Goal: Information Seeking & Learning: Learn about a topic

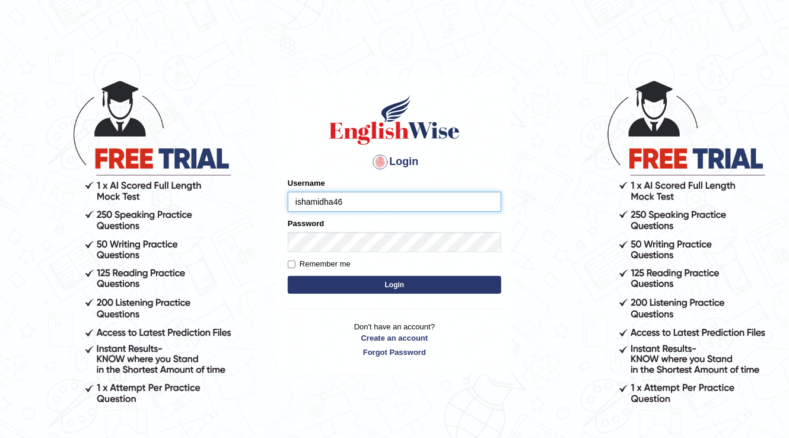
type input "ishamidha46"
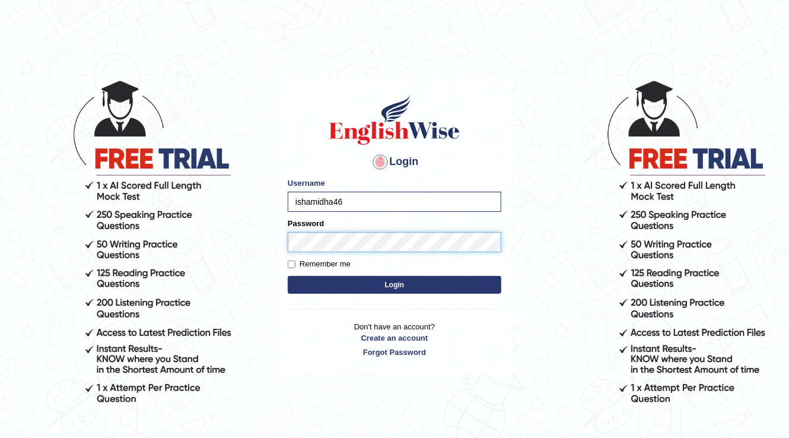
click at [288, 276] on button "Login" at bounding box center [395, 285] width 214 height 18
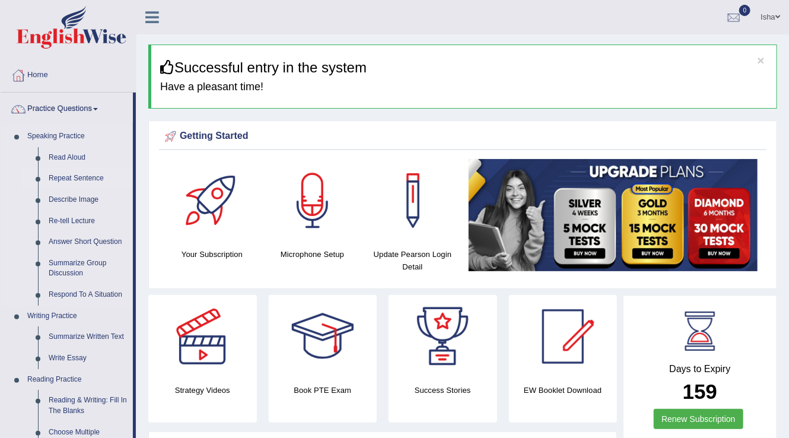
click at [70, 178] on link "Repeat Sentence" at bounding box center [88, 178] width 90 height 21
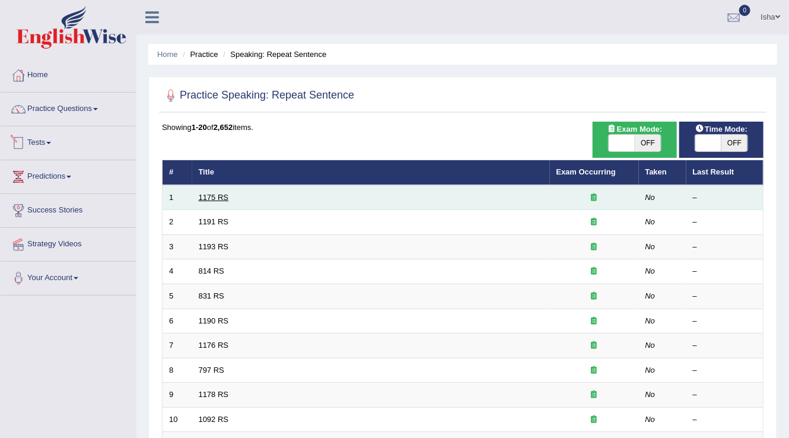
click at [204, 199] on link "1175 RS" at bounding box center [214, 197] width 30 height 9
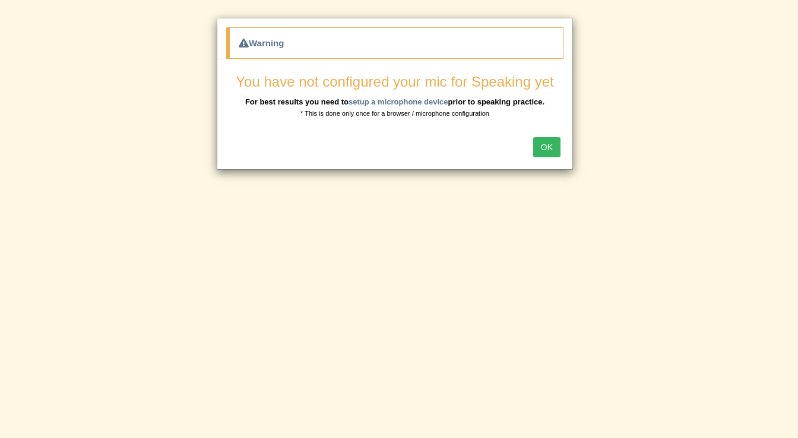
click at [565, 147] on div "OK" at bounding box center [394, 149] width 355 height 42
click at [559, 147] on button "OK" at bounding box center [546, 147] width 27 height 20
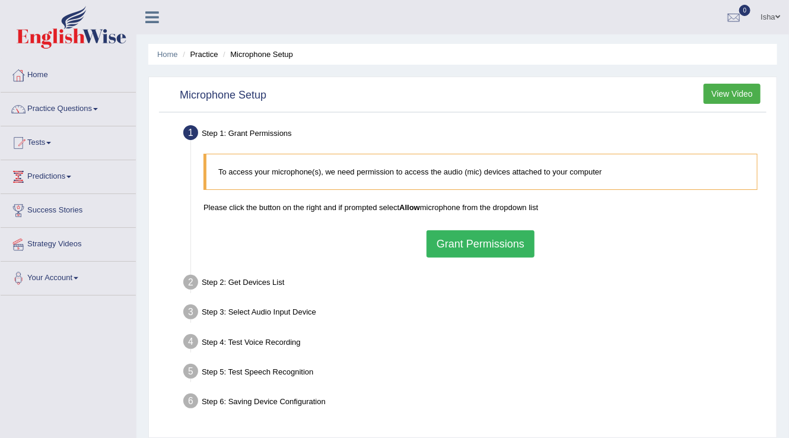
click at [469, 252] on button "Grant Permissions" at bounding box center [481, 243] width 108 height 27
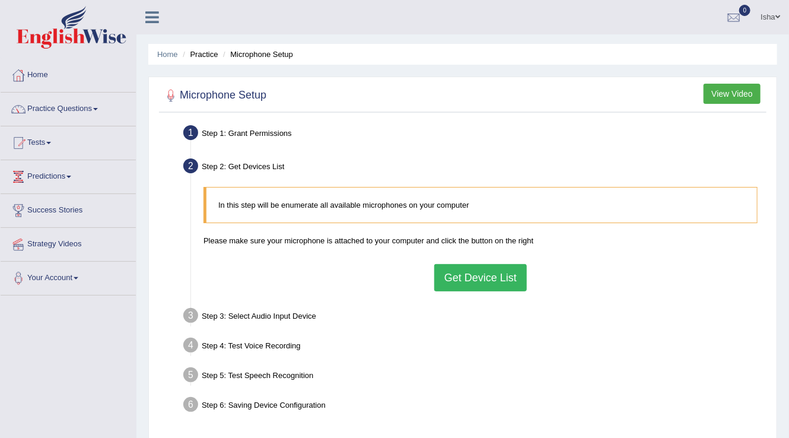
click at [477, 274] on button "Get Device List" at bounding box center [480, 277] width 93 height 27
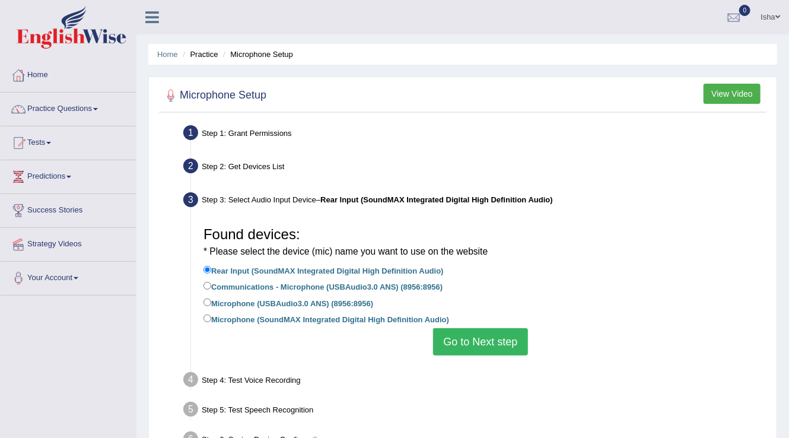
click at [268, 291] on label "Communications - Microphone (USBAudio3.0 ANS) (8956:8956)" at bounding box center [323, 286] width 239 height 13
click at [211, 290] on input "Communications - Microphone (USBAudio3.0 ANS) (8956:8956)" at bounding box center [208, 286] width 8 height 8
radio input "true"
click at [294, 304] on label "Microphone (USBAudio3.0 ANS) (8956:8956)" at bounding box center [289, 302] width 170 height 13
click at [211, 304] on input "Microphone (USBAudio3.0 ANS) (8956:8956)" at bounding box center [208, 303] width 8 height 8
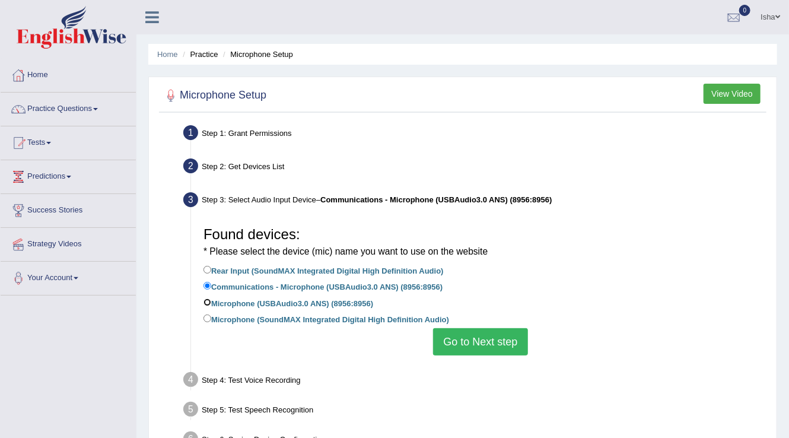
radio input "true"
click at [289, 322] on label "Microphone (SoundMAX Integrated Digital High Definition Audio)" at bounding box center [327, 318] width 246 height 13
click at [211, 322] on input "Microphone (SoundMAX Integrated Digital High Definition Audio)" at bounding box center [208, 319] width 8 height 8
radio input "true"
click at [495, 332] on button "Go to Next step" at bounding box center [480, 341] width 94 height 27
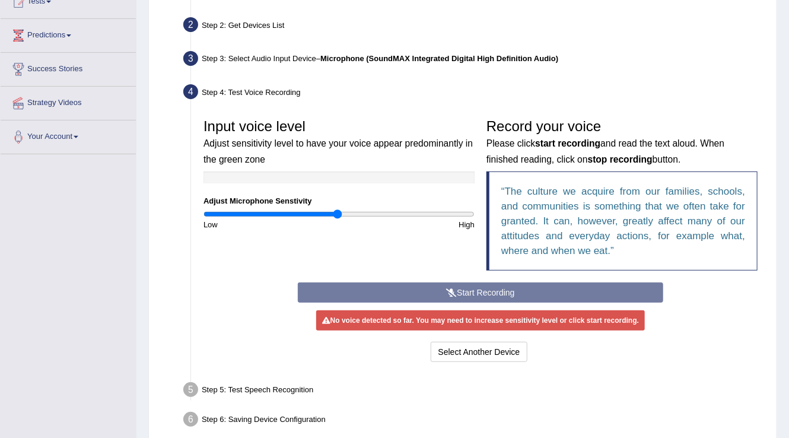
scroll to position [142, 0]
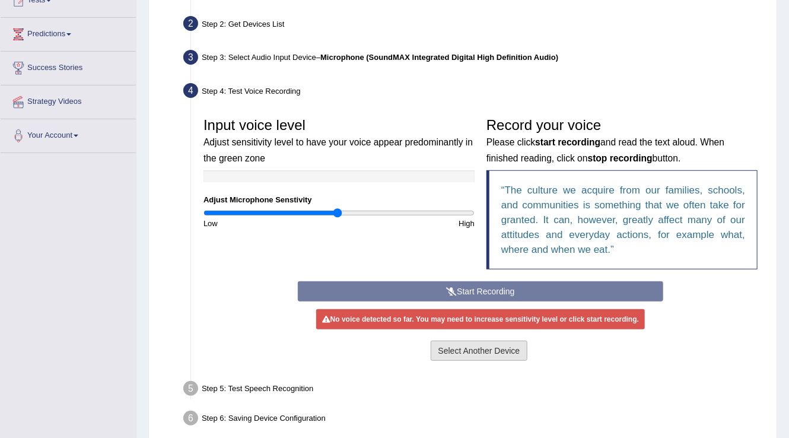
drag, startPoint x: 444, startPoint y: 344, endPoint x: 426, endPoint y: 324, distance: 27.3
click at [444, 344] on button "Select Another Device" at bounding box center [479, 351] width 97 height 20
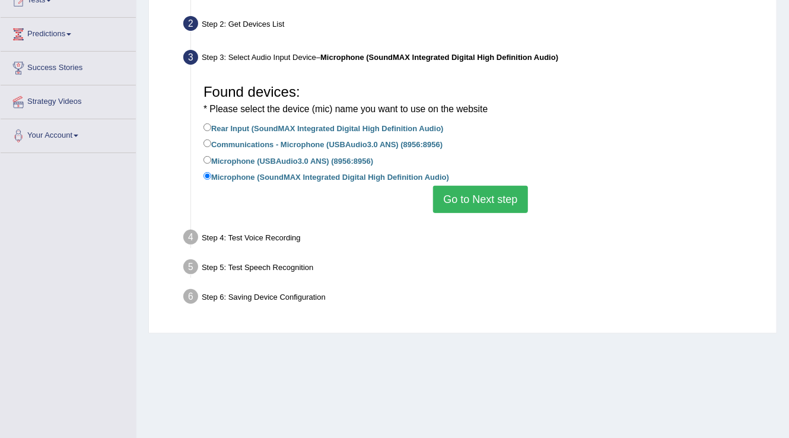
click at [302, 160] on label "Microphone (USBAudio3.0 ANS) (8956:8956)" at bounding box center [289, 160] width 170 height 13
click at [211, 160] on input "Microphone (USBAudio3.0 ANS) (8956:8956)" at bounding box center [208, 160] width 8 height 8
radio input "true"
click at [486, 203] on button "Go to Next step" at bounding box center [480, 199] width 94 height 27
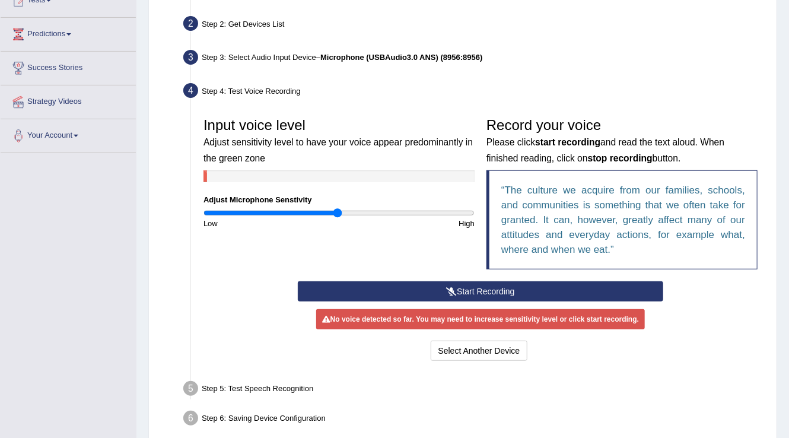
click at [458, 292] on button "Start Recording" at bounding box center [481, 291] width 366 height 20
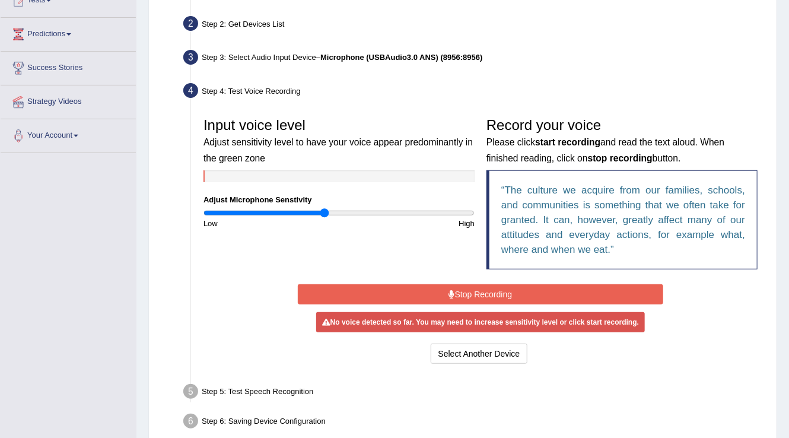
click at [325, 215] on input "range" at bounding box center [339, 212] width 271 height 9
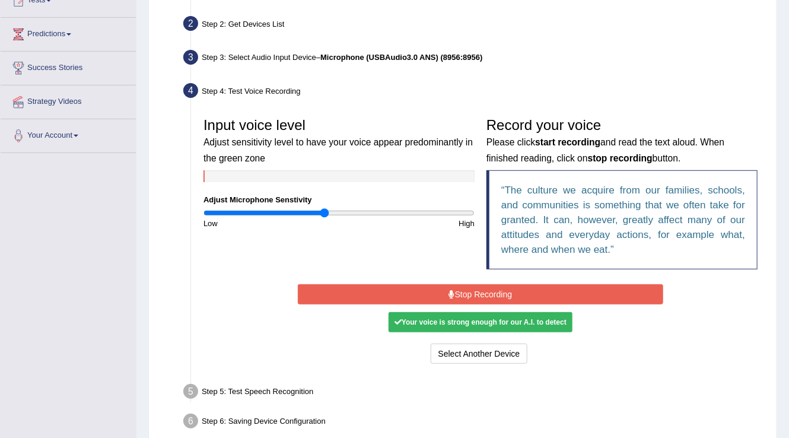
click at [508, 290] on button "Stop Recording" at bounding box center [481, 294] width 366 height 20
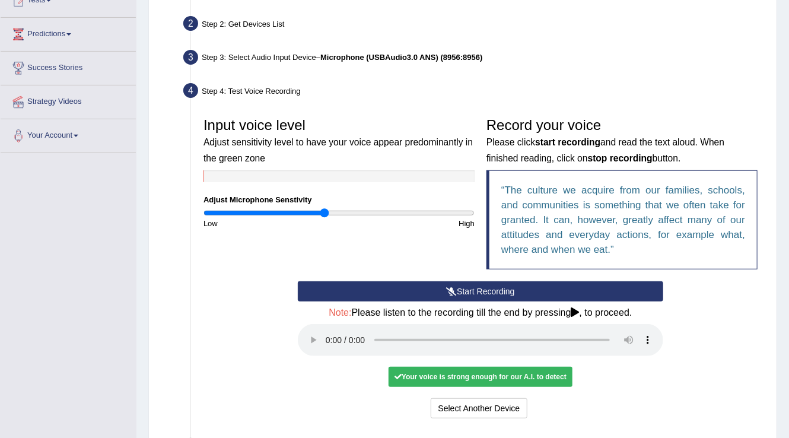
click at [506, 292] on button "Start Recording" at bounding box center [481, 291] width 366 height 20
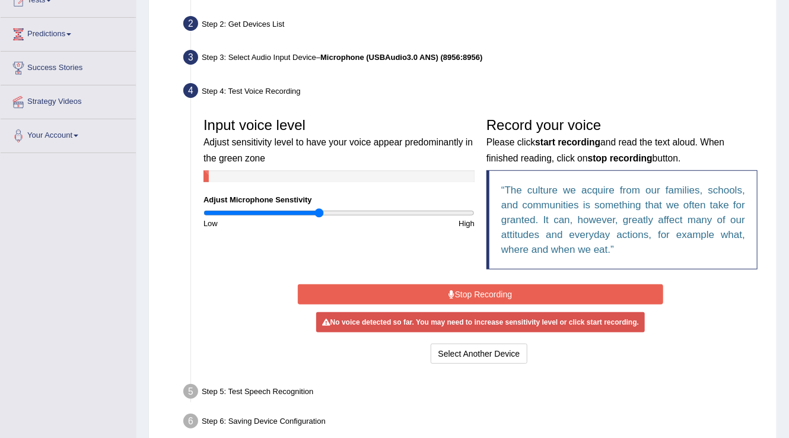
type input "0.86"
click at [318, 214] on input "range" at bounding box center [339, 212] width 271 height 9
click at [383, 288] on button "Stop Recording" at bounding box center [481, 294] width 366 height 20
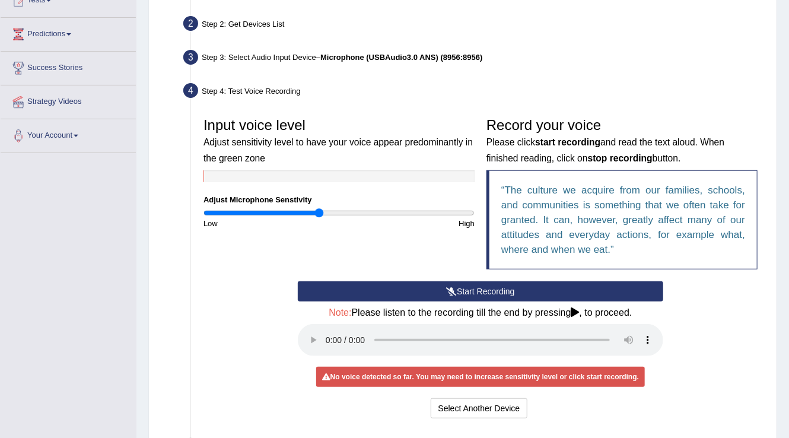
click at [382, 290] on button "Start Recording" at bounding box center [481, 291] width 366 height 20
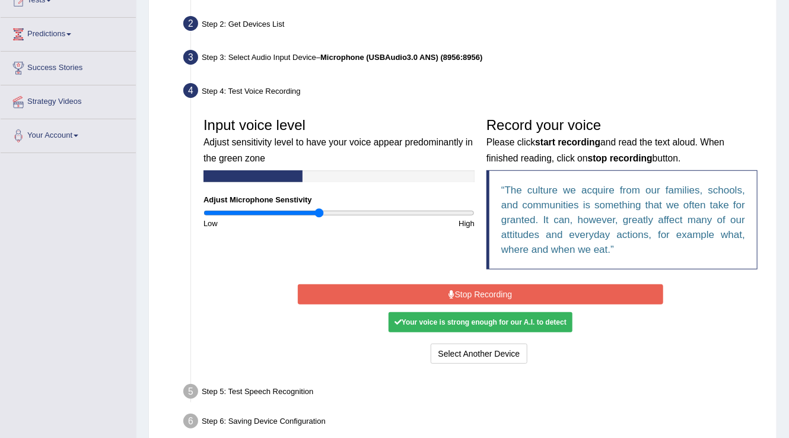
click at [382, 290] on button "Stop Recording" at bounding box center [481, 294] width 366 height 20
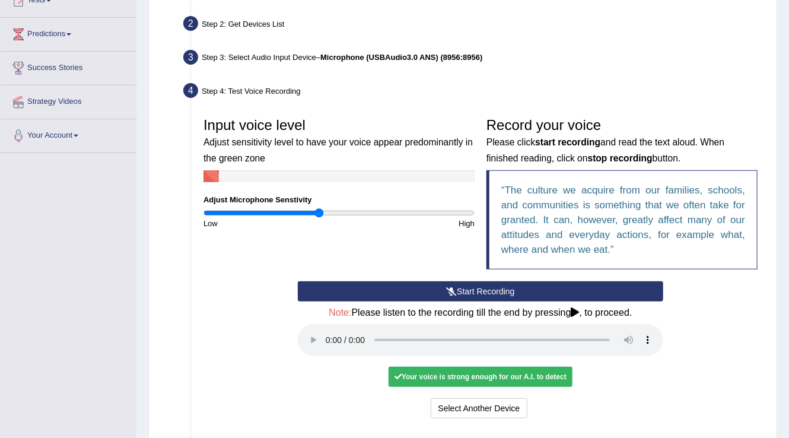
click at [325, 320] on div "Note: Please listen to the recording till the end by pressing , to proceed." at bounding box center [481, 333] width 366 height 52
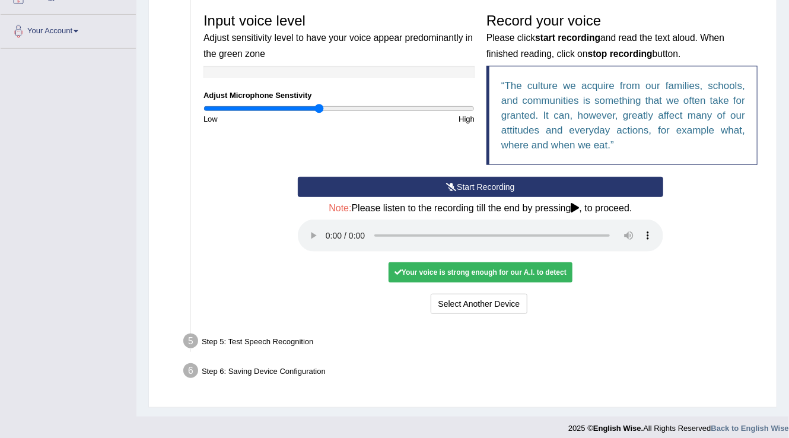
scroll to position [254, 0]
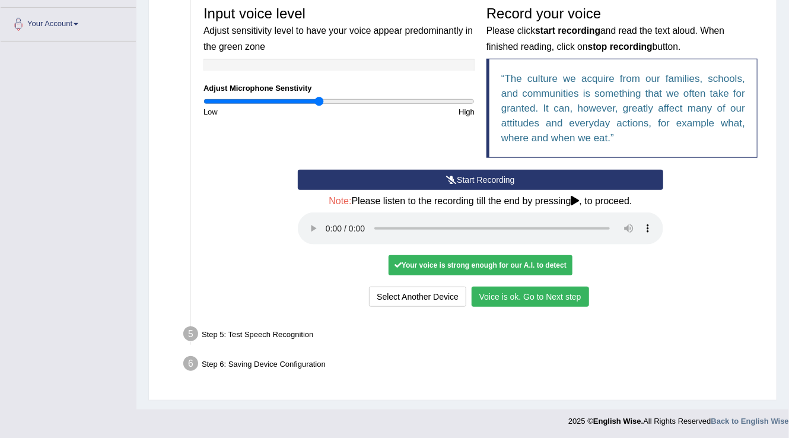
click at [532, 290] on button "Voice is ok. Go to Next step" at bounding box center [531, 297] width 118 height 20
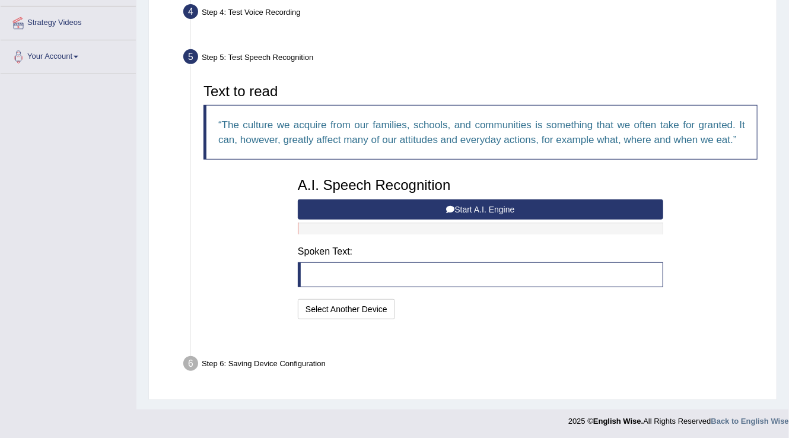
scroll to position [192, 0]
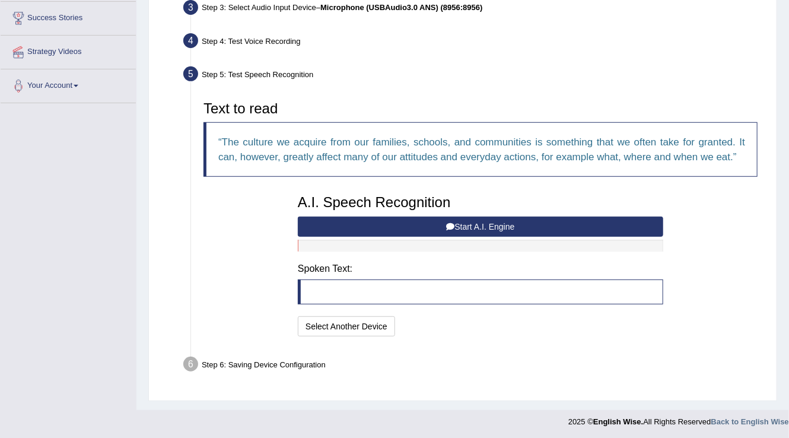
click at [410, 217] on button "Start A.I. Engine" at bounding box center [481, 227] width 366 height 20
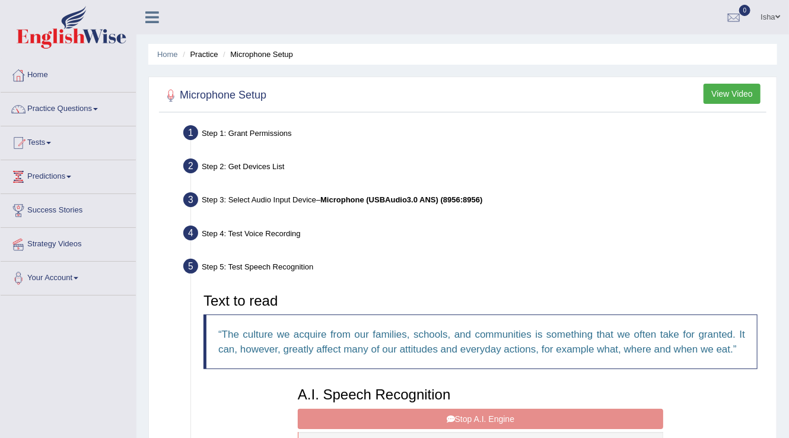
scroll to position [0, 0]
click at [772, 24] on link "Isha" at bounding box center [770, 15] width 37 height 31
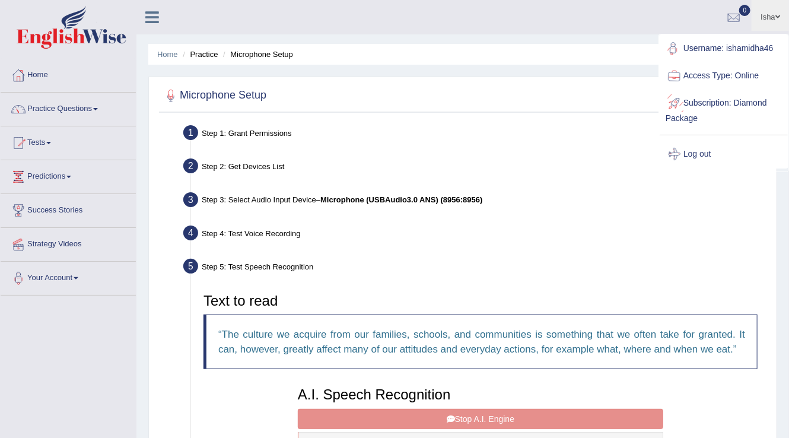
click at [699, 153] on link "Log out" at bounding box center [724, 154] width 128 height 27
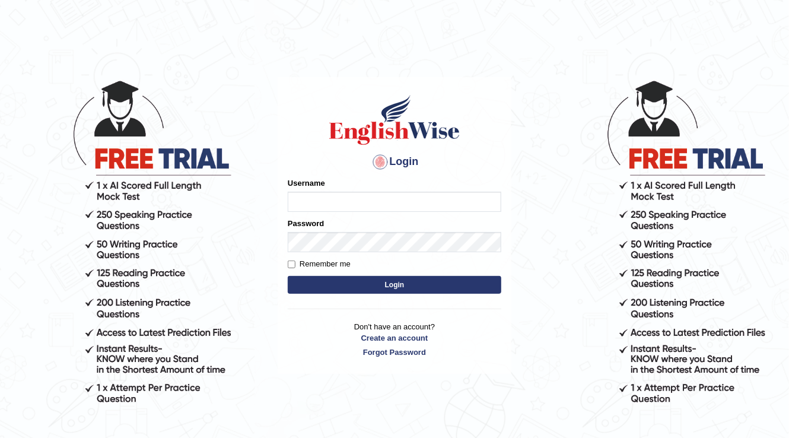
click at [291, 26] on html "Login Please fix the following errors: Username Password Remember me Login Don'…" at bounding box center [394, 219] width 789 height 438
click at [329, 204] on input "Username" at bounding box center [395, 202] width 214 height 20
type input "04081984"
click at [342, 278] on button "Login" at bounding box center [395, 285] width 214 height 18
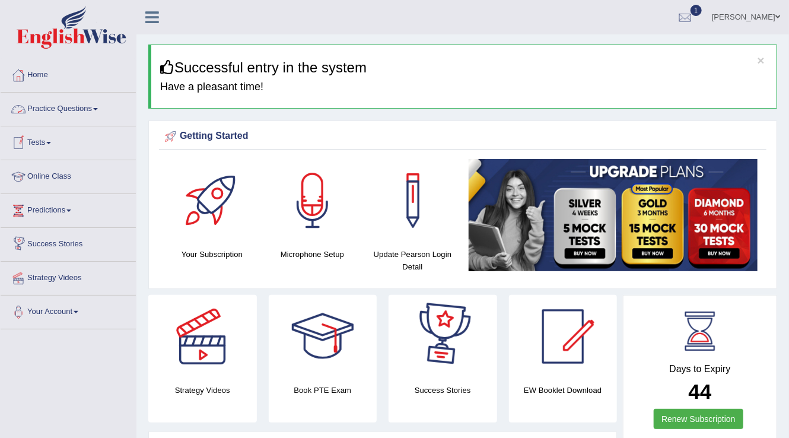
click at [99, 110] on link "Practice Questions" at bounding box center [68, 108] width 135 height 30
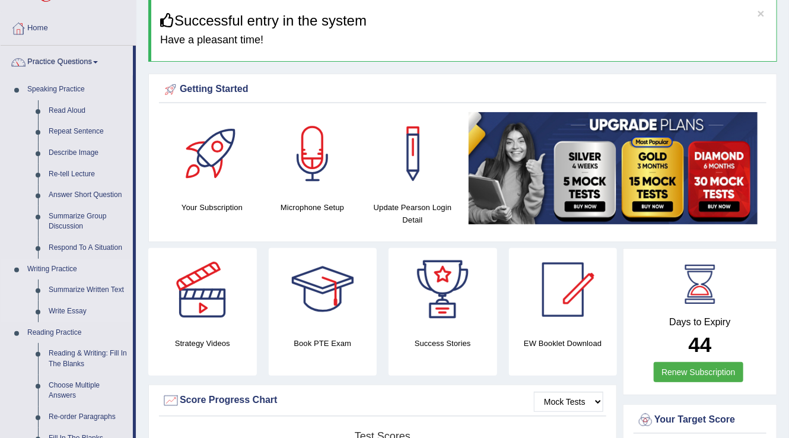
scroll to position [47, 0]
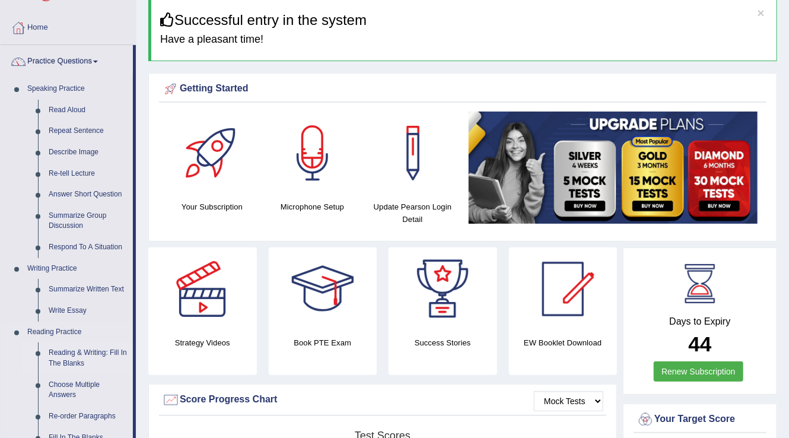
click at [107, 351] on link "Reading & Writing: Fill In The Blanks" at bounding box center [88, 357] width 90 height 31
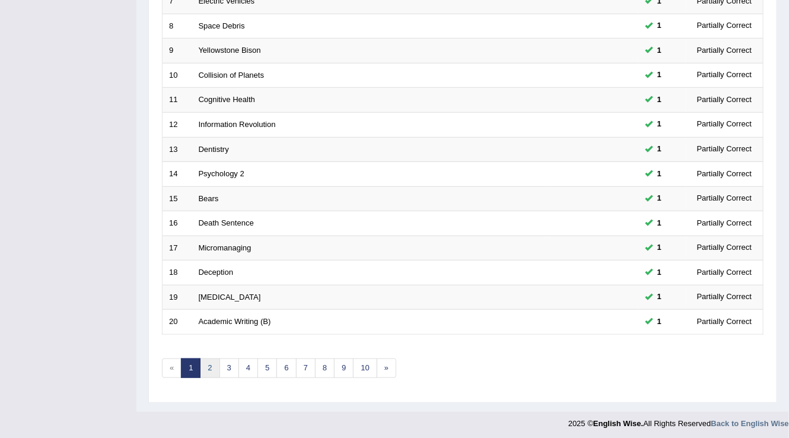
click at [211, 362] on link "2" at bounding box center [210, 369] width 20 height 20
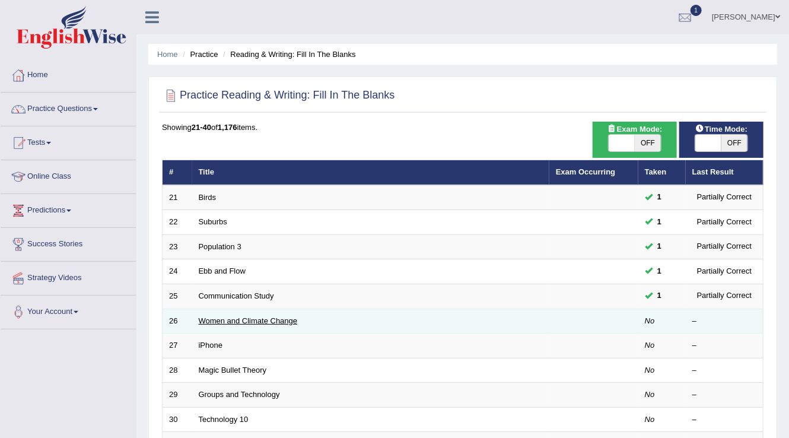
click at [254, 316] on link "Women and Climate Change" at bounding box center [248, 320] width 99 height 9
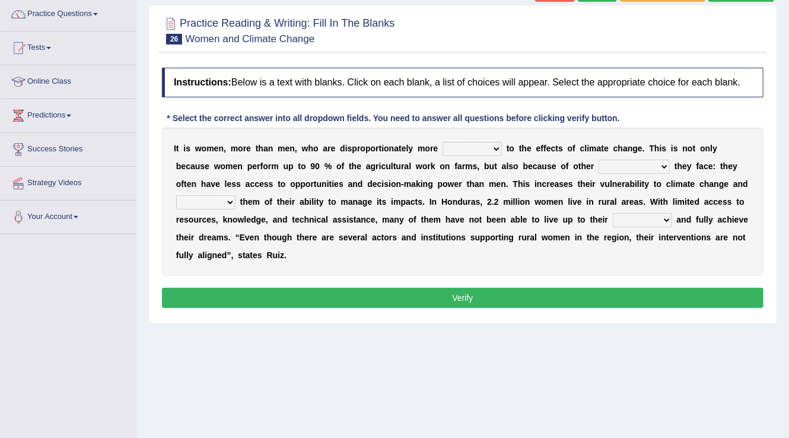
click at [496, 148] on select "defensive beatable vulnerable defective" at bounding box center [472, 149] width 59 height 14
select select "vulnerable"
click at [443, 142] on select "defensive beatable vulnerable defective" at bounding box center [472, 149] width 59 height 14
click at [664, 166] on select "chances challenges awkwardness changes" at bounding box center [634, 167] width 71 height 14
click at [467, 264] on div "I t i s w o m e n , m o r e t h a n m e n , w h o a r e d i s p r o p o r t i o…" at bounding box center [463, 202] width 602 height 148
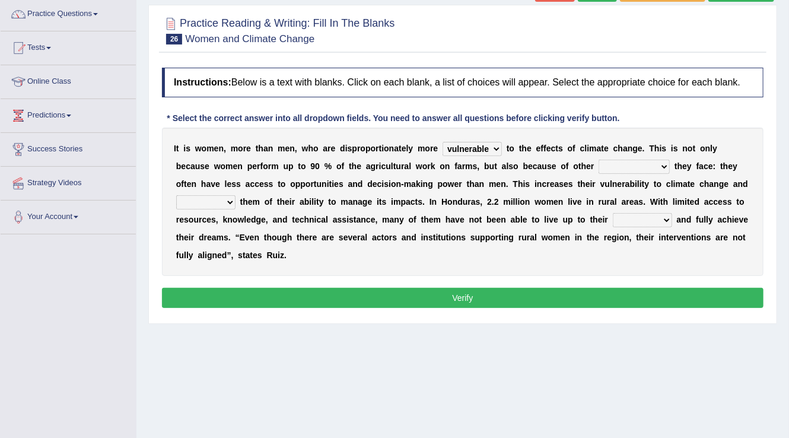
click at [661, 166] on select "chances challenges awkwardness changes" at bounding box center [634, 167] width 71 height 14
click at [599, 160] on select "chances challenges awkwardness changes" at bounding box center [634, 167] width 71 height 14
click at [218, 200] on select "deprives caprices deposits thrives" at bounding box center [205, 202] width 59 height 14
click at [663, 161] on select "chances challenges awkwardness changes" at bounding box center [634, 167] width 71 height 14
select select "challenges"
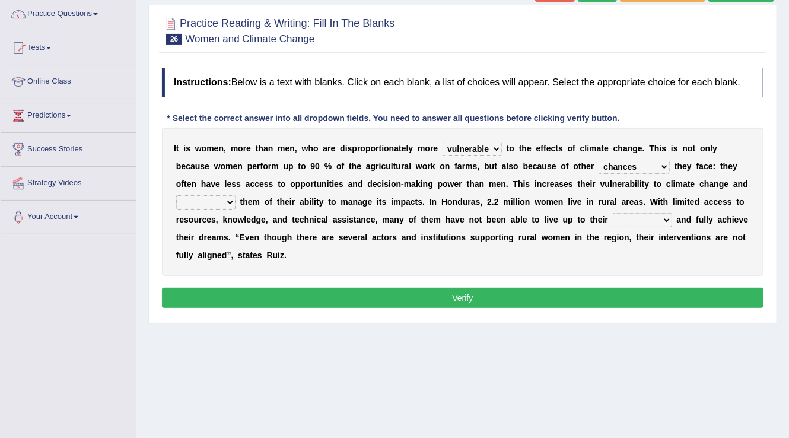
click at [599, 160] on select "chances challenges awkwardness changes" at bounding box center [634, 167] width 71 height 14
click at [230, 202] on select "deprives caprices deposits thrives" at bounding box center [205, 202] width 59 height 14
select select "thrives"
click at [176, 195] on select "deprives caprices deposits thrives" at bounding box center [205, 202] width 59 height 14
click at [656, 223] on select "endurance patience capacities publicity" at bounding box center [642, 220] width 59 height 14
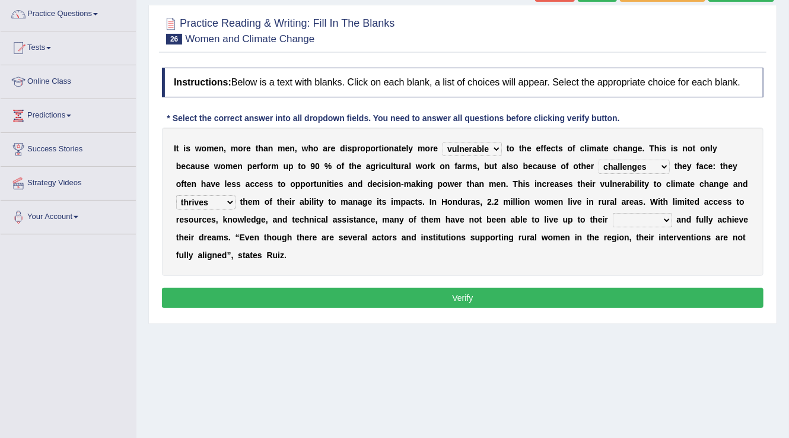
select select "capacities"
click at [613, 213] on select "endurance patience capacities publicity" at bounding box center [642, 220] width 59 height 14
click at [408, 291] on button "Verify" at bounding box center [463, 298] width 602 height 20
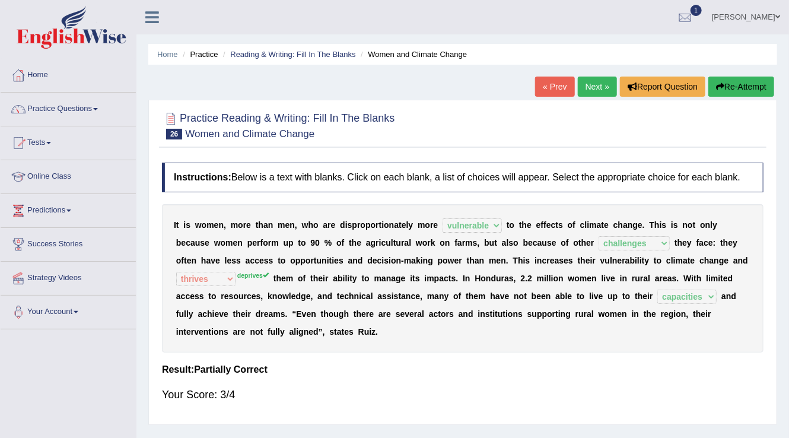
click at [582, 85] on link "Next »" at bounding box center [597, 87] width 39 height 20
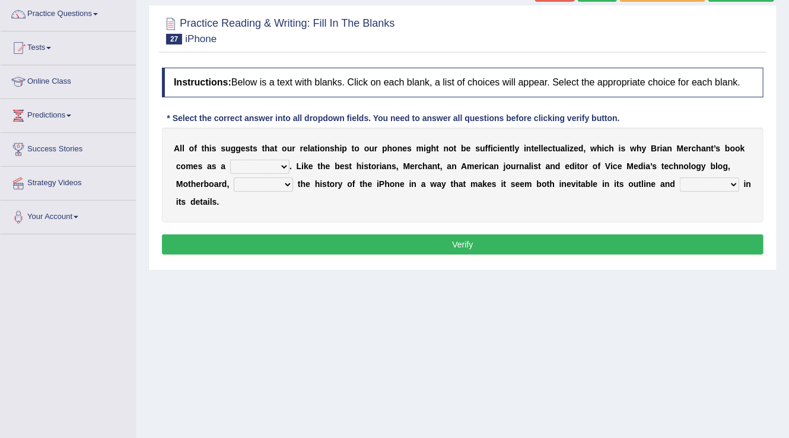
click at [284, 167] on select "privilege relief demotion flash" at bounding box center [259, 167] width 59 height 14
click at [344, 212] on div "A l l o f t h i s s u g g e s t s t h a t o u r r e l a t i o n s h i p t o o u…" at bounding box center [463, 175] width 602 height 95
click at [281, 185] on select "enriches unpacks detours contorts" at bounding box center [263, 184] width 59 height 14
click at [723, 185] on select "surprises surprised surprising surprise" at bounding box center [709, 184] width 59 height 14
click at [268, 169] on select "privilege relief demotion flash" at bounding box center [259, 167] width 59 height 14
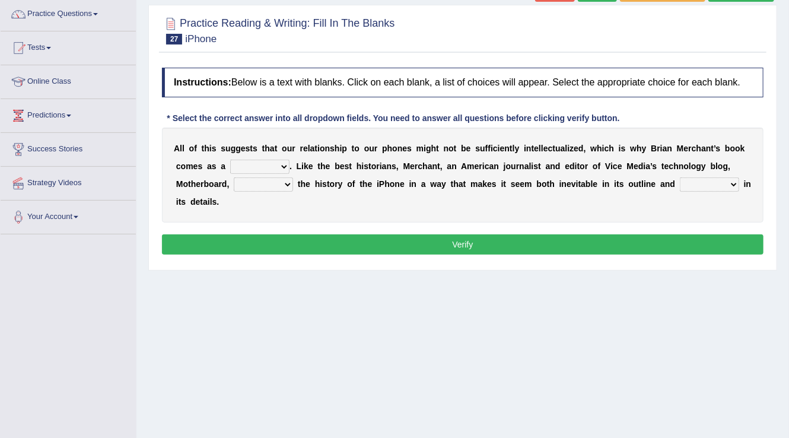
select select "relief"
click at [230, 160] on select "privilege relief demotion flash" at bounding box center [259, 167] width 59 height 14
click at [283, 185] on select "enriches unpacks detours contorts" at bounding box center [263, 184] width 59 height 14
select select "enriches"
click at [234, 177] on select "enriches unpacks detours contorts" at bounding box center [263, 184] width 59 height 14
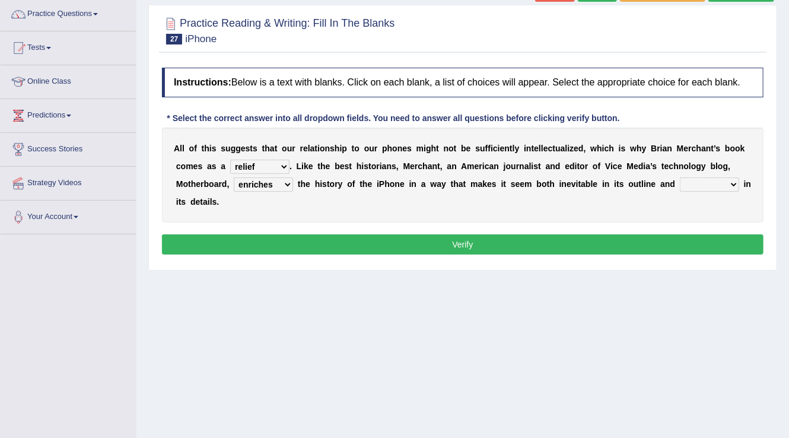
click at [730, 182] on select "surprises surprised surprising surprise" at bounding box center [709, 184] width 59 height 14
select select "surprise"
click at [680, 177] on select "surprises surprised surprising surprise" at bounding box center [709, 184] width 59 height 14
click at [682, 247] on button "Verify" at bounding box center [463, 244] width 602 height 20
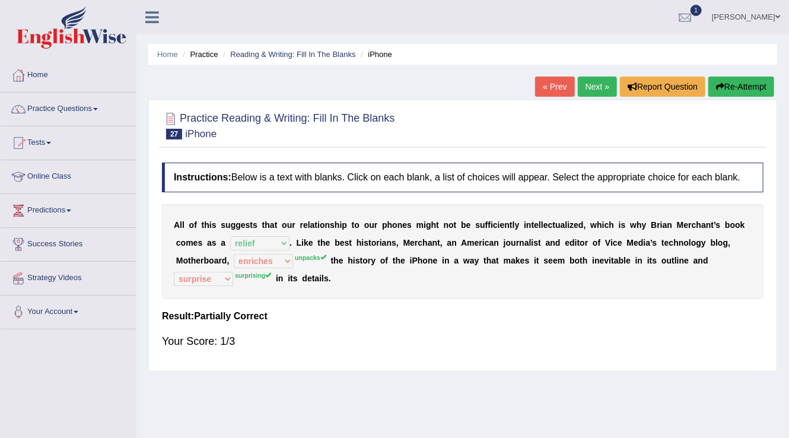
click at [595, 94] on link "Next »" at bounding box center [597, 87] width 39 height 20
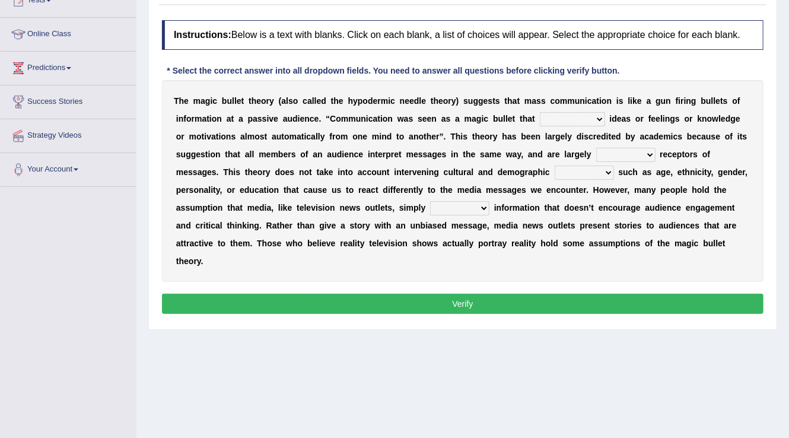
scroll to position [142, 0]
click at [603, 119] on select "transported translated transferred transformed" at bounding box center [572, 119] width 65 height 14
select select "transferred"
click at [540, 112] on select "transported translated transferred transformed" at bounding box center [572, 119] width 65 height 14
click at [632, 156] on select "negative active positive passive" at bounding box center [626, 155] width 59 height 14
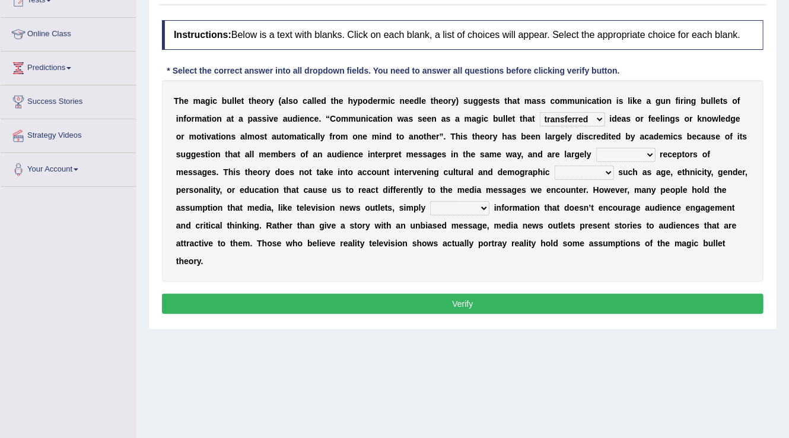
click at [560, 268] on div "T h e m a g i c b u l l e t t h e o r y ( a l s o c a l l e d t h e h y p o d e…" at bounding box center [463, 181] width 602 height 202
click at [642, 151] on select "negative active positive passive" at bounding box center [626, 155] width 59 height 14
select select "active"
click at [597, 148] on select "negative active positive passive" at bounding box center [626, 155] width 59 height 14
click at [612, 173] on select "variables varies varieties variations" at bounding box center [584, 173] width 59 height 14
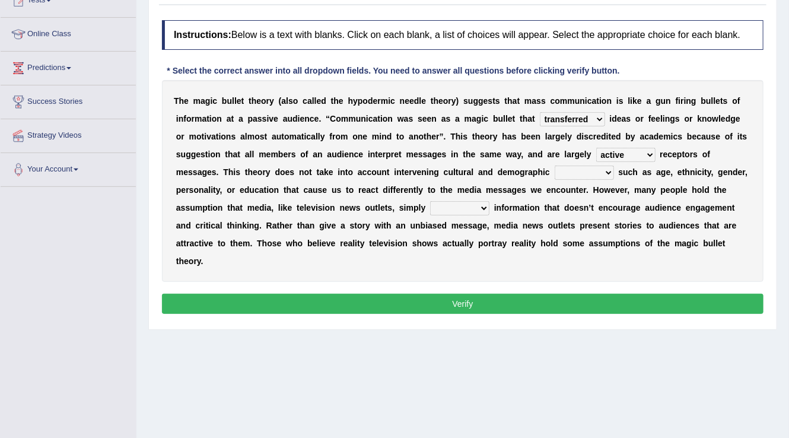
select select "variables"
click at [555, 166] on select "variables varies varieties variations" at bounding box center [584, 173] width 59 height 14
click at [471, 204] on select "respond resume release request" at bounding box center [459, 208] width 59 height 14
select select "release"
click at [430, 201] on select "respond resume release request" at bounding box center [459, 208] width 59 height 14
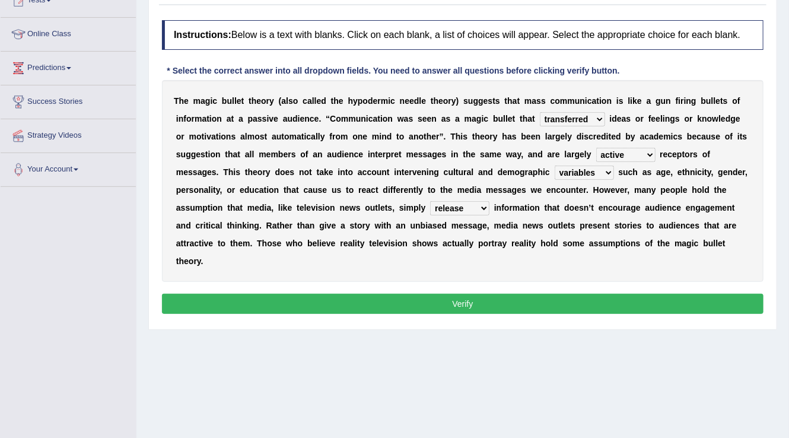
click at [474, 307] on button "Verify" at bounding box center [463, 304] width 602 height 20
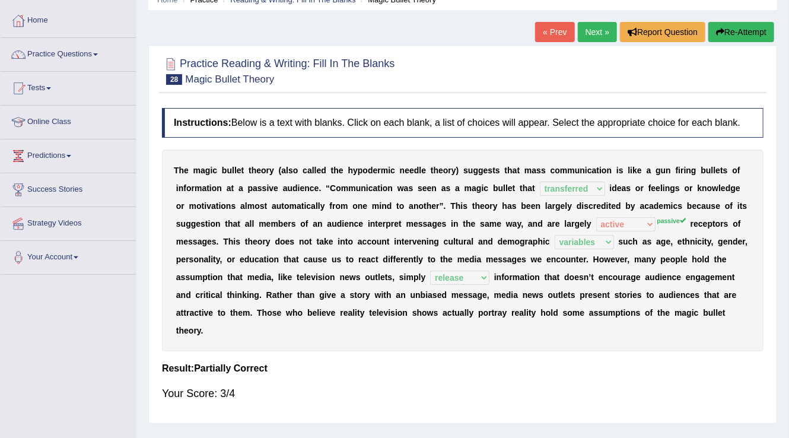
scroll to position [0, 0]
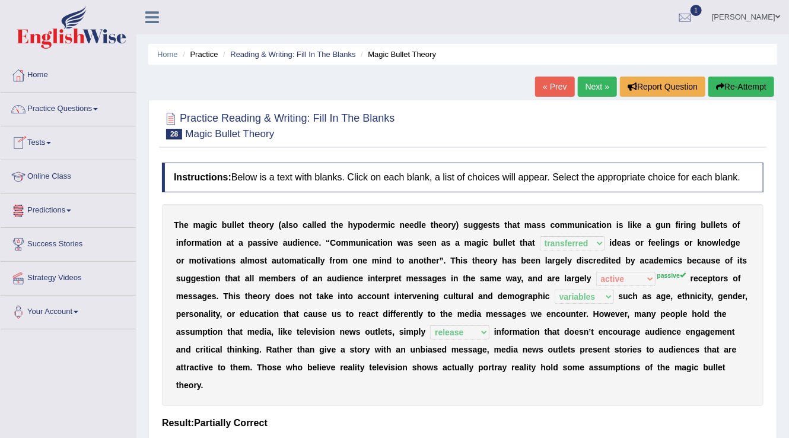
click at [584, 93] on link "Next »" at bounding box center [597, 87] width 39 height 20
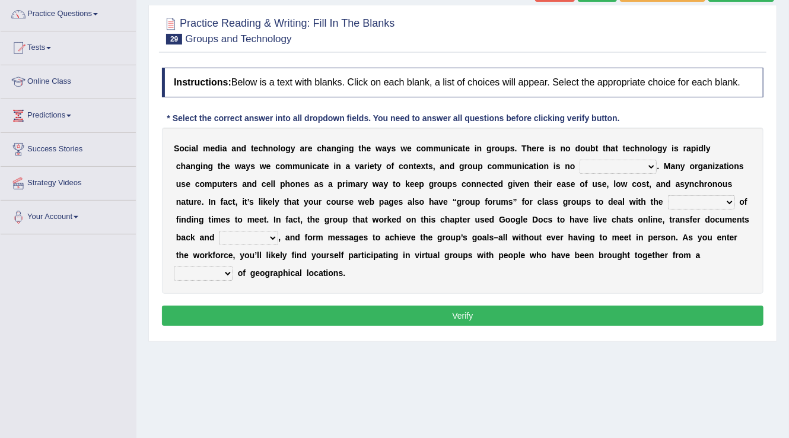
click at [610, 164] on select "exception exemplification extradition excursion" at bounding box center [618, 167] width 77 height 14
click at [644, 284] on div "S o c i a l m e d i a a n d t e c h n o l o g y a r e c h a n g i n g t h e w a…" at bounding box center [463, 211] width 602 height 166
click at [610, 162] on select "exception exemplification extradition excursion" at bounding box center [618, 167] width 77 height 14
click at [607, 273] on div "S o c i a l m e d i a a n d t e c h n o l o g y a r e c h a n g i n g t h e w a…" at bounding box center [463, 211] width 602 height 166
click at [698, 202] on select "localities liabilities complexities causalities" at bounding box center [701, 202] width 67 height 14
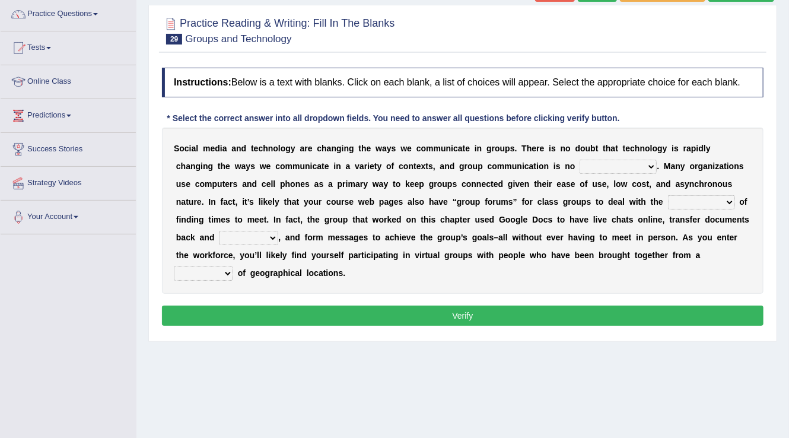
select select "localities"
click at [668, 195] on select "localities liabilities complexities causalities" at bounding box center [701, 202] width 67 height 14
click at [250, 234] on select "fill forth toward beyond" at bounding box center [248, 238] width 59 height 14
select select "toward"
click at [219, 231] on select "fill forth toward beyond" at bounding box center [248, 238] width 59 height 14
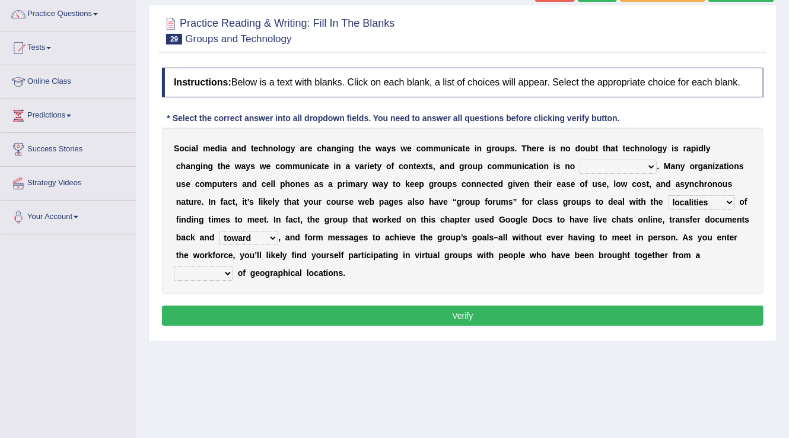
click at [233, 267] on select "form variety kind variation" at bounding box center [203, 274] width 59 height 14
select select "variety"
click at [233, 267] on select "form variety kind variation" at bounding box center [203, 274] width 59 height 14
click at [614, 168] on select "exception exemplification extradition excursion" at bounding box center [618, 167] width 77 height 14
select select "exception"
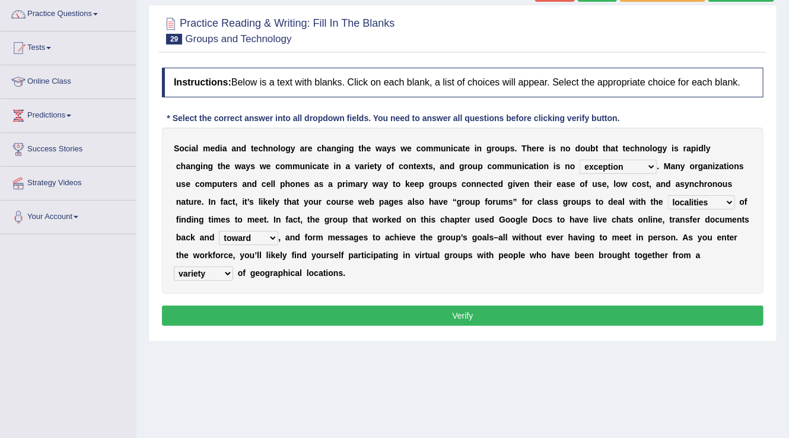
click at [580, 160] on select "exception exemplification extradition excursion" at bounding box center [618, 167] width 77 height 14
click at [453, 310] on button "Verify" at bounding box center [463, 316] width 602 height 20
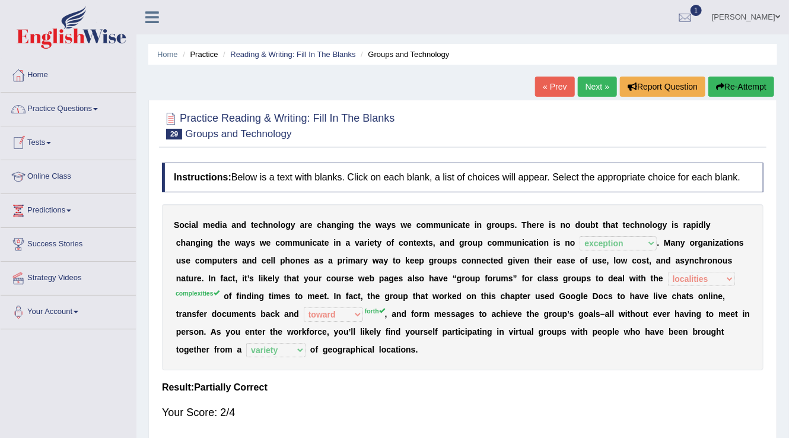
click at [106, 109] on link "Practice Questions" at bounding box center [68, 108] width 135 height 30
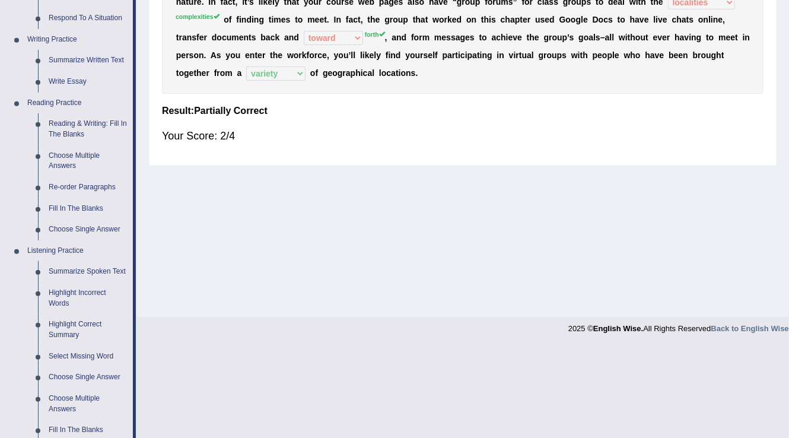
scroll to position [285, 0]
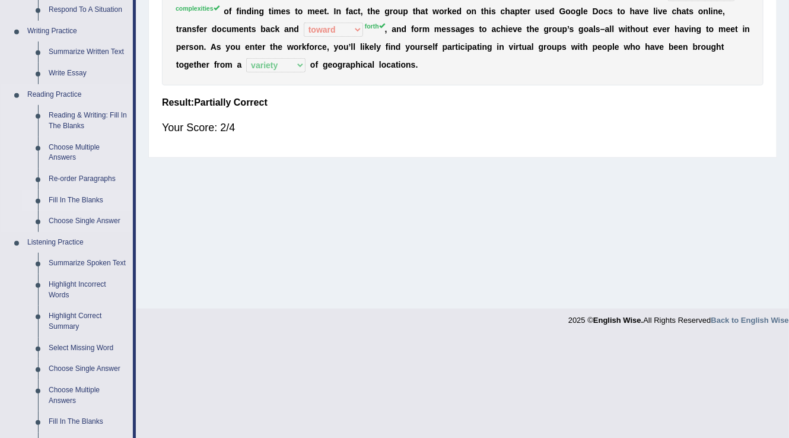
click at [97, 198] on link "Fill In The Blanks" at bounding box center [88, 200] width 90 height 21
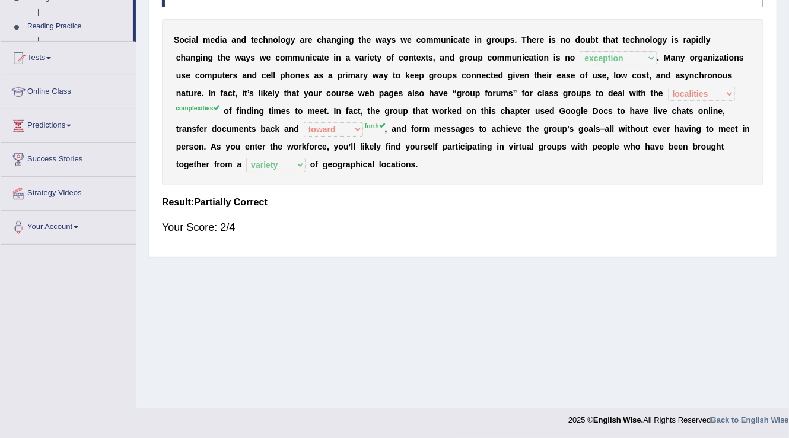
scroll to position [185, 0]
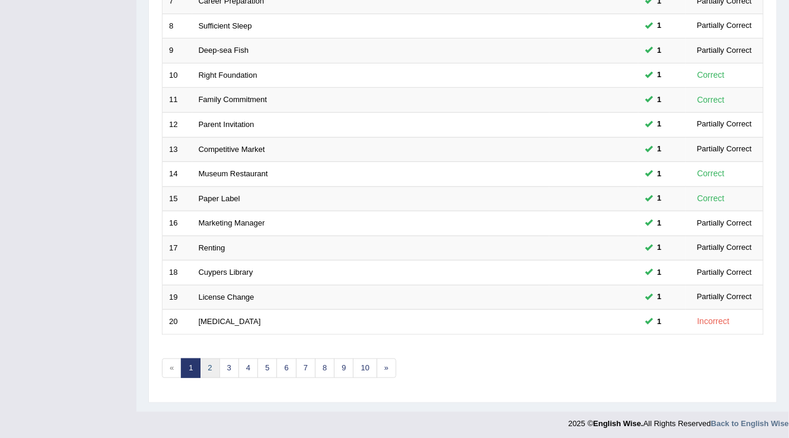
click at [210, 365] on link "2" at bounding box center [210, 369] width 20 height 20
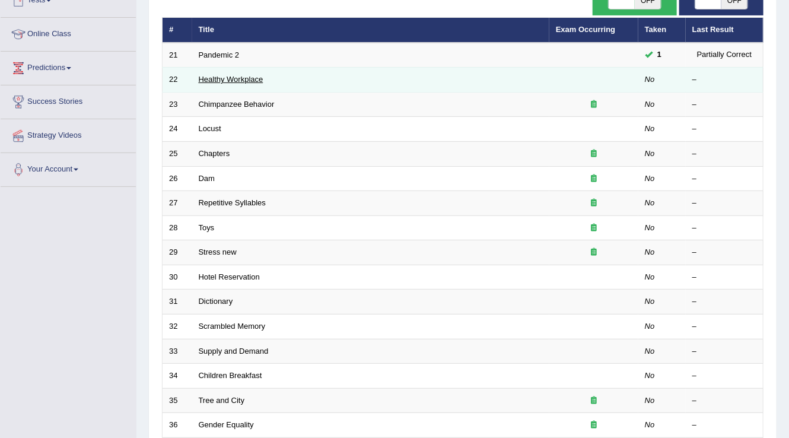
click at [251, 80] on link "Healthy Workplace" at bounding box center [231, 79] width 65 height 9
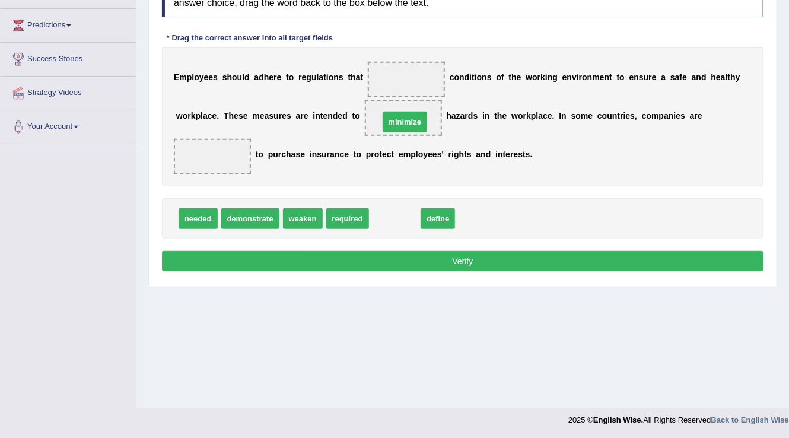
drag, startPoint x: 408, startPoint y: 220, endPoint x: 418, endPoint y: 123, distance: 97.3
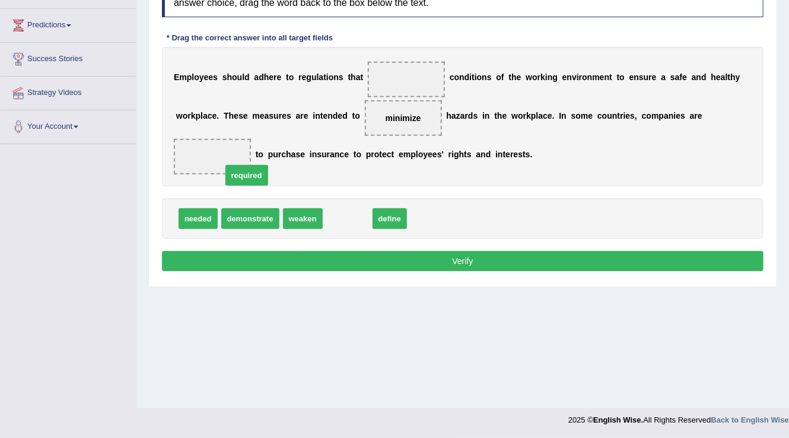
drag, startPoint x: 354, startPoint y: 215, endPoint x: 214, endPoint y: 166, distance: 148.3
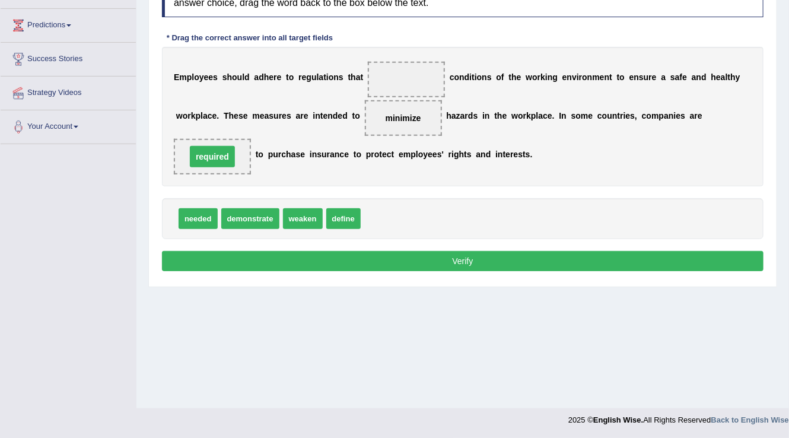
click at [214, 166] on span "required" at bounding box center [212, 157] width 77 height 36
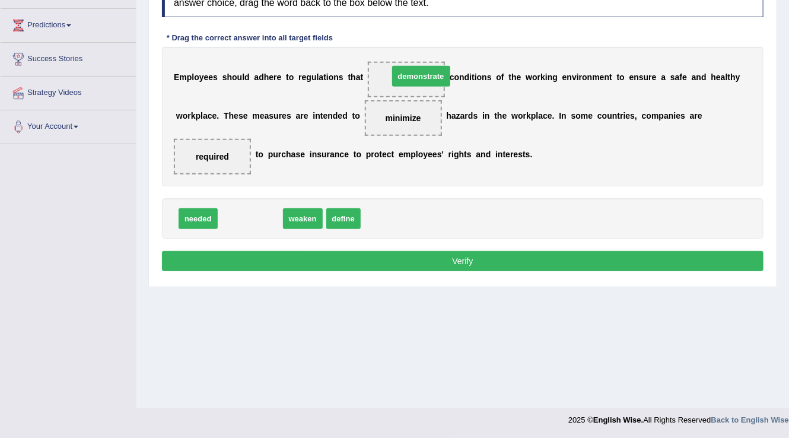
drag, startPoint x: 252, startPoint y: 221, endPoint x: 421, endPoint y: 81, distance: 219.6
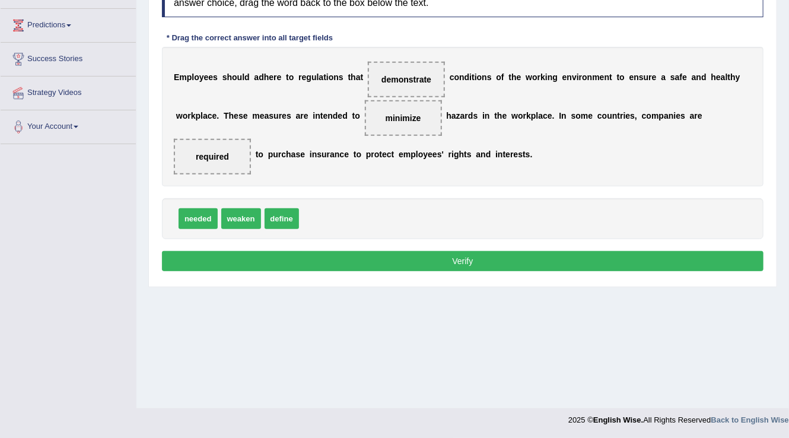
click at [489, 253] on button "Verify" at bounding box center [463, 261] width 602 height 20
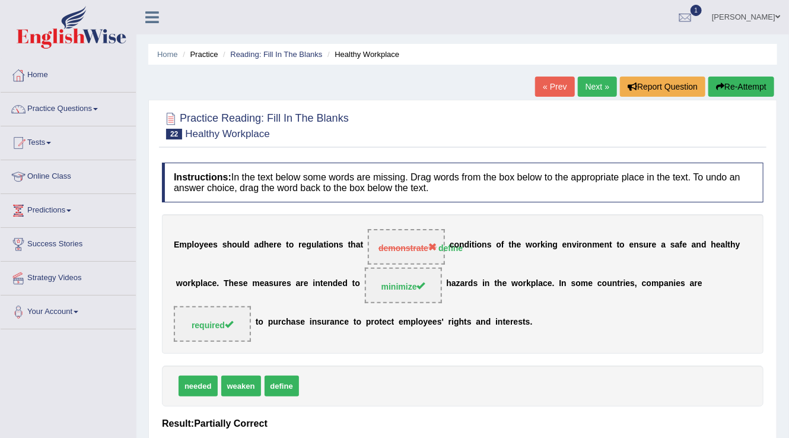
click at [591, 87] on link "Next »" at bounding box center [597, 87] width 39 height 20
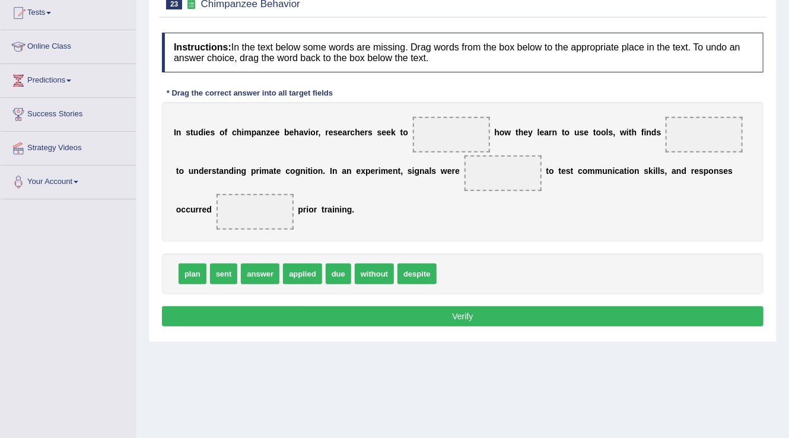
scroll to position [142, 0]
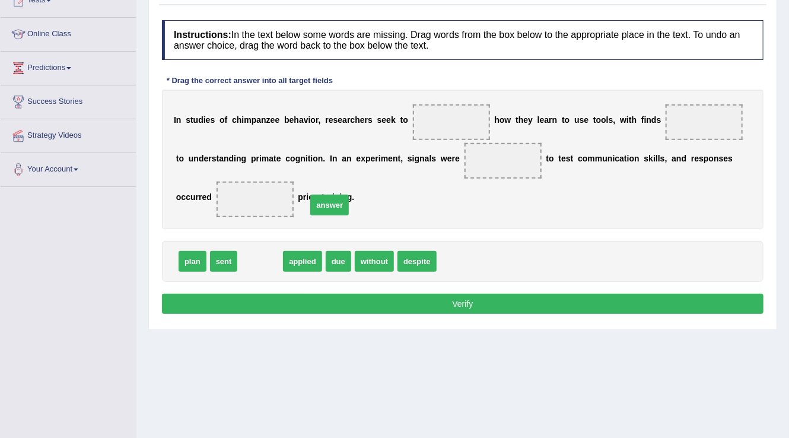
drag, startPoint x: 255, startPoint y: 263, endPoint x: 470, endPoint y: 115, distance: 260.8
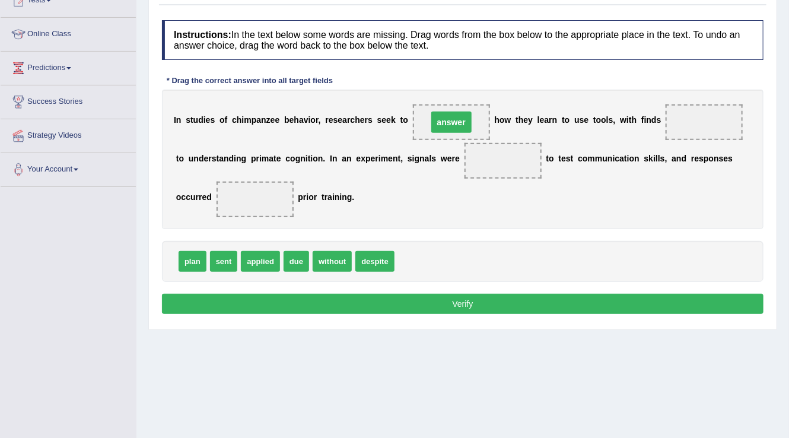
click at [490, 100] on div "I n s t u d i e s o f c h i m p a n z e e b e h a v i o r , r e s e a r c h e r…" at bounding box center [463, 159] width 602 height 139
drag, startPoint x: 451, startPoint y: 116, endPoint x: 719, endPoint y: 122, distance: 268.9
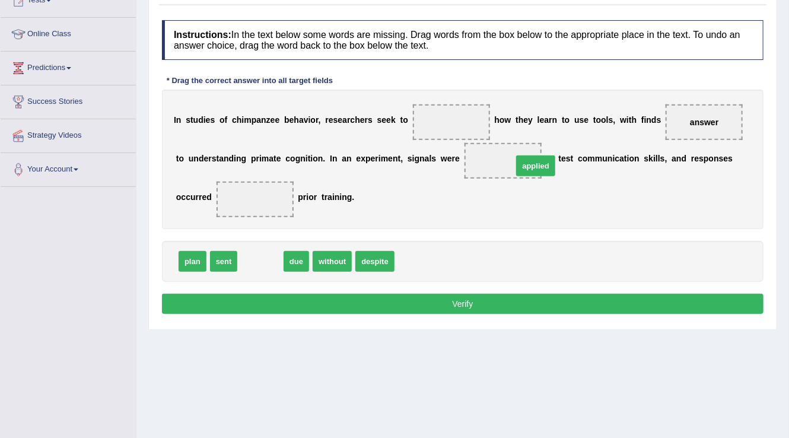
drag, startPoint x: 261, startPoint y: 261, endPoint x: 529, endPoint y: 164, distance: 285.2
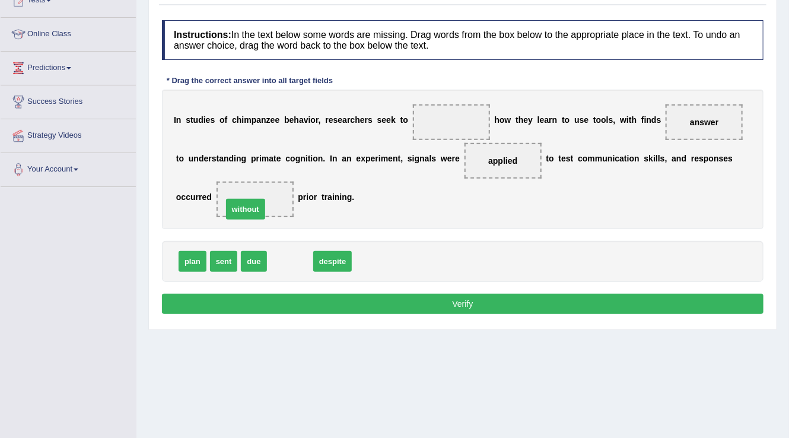
drag, startPoint x: 302, startPoint y: 258, endPoint x: 253, endPoint y: 198, distance: 77.1
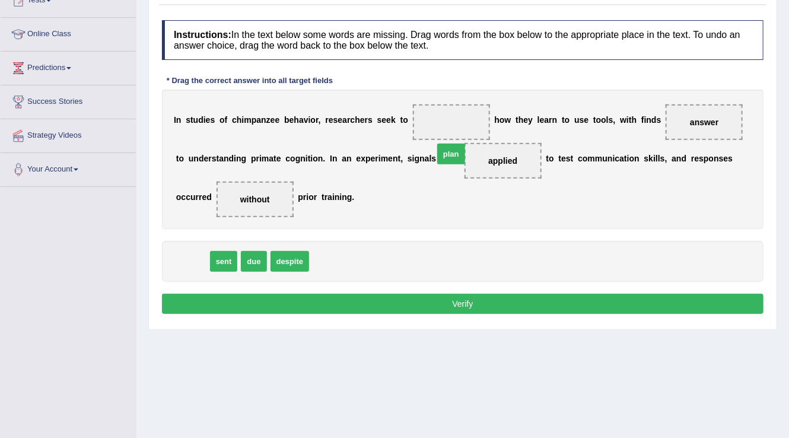
drag, startPoint x: 195, startPoint y: 264, endPoint x: 467, endPoint y: 123, distance: 306.9
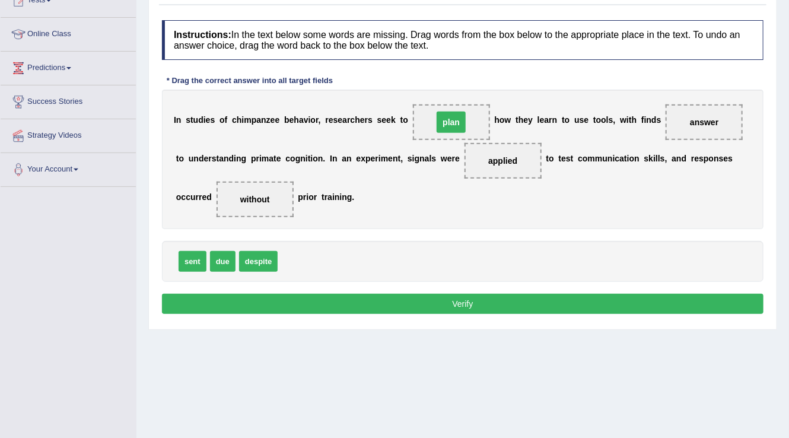
click at [467, 121] on span "plan" at bounding box center [451, 122] width 77 height 36
click at [469, 302] on button "Verify" at bounding box center [463, 304] width 602 height 20
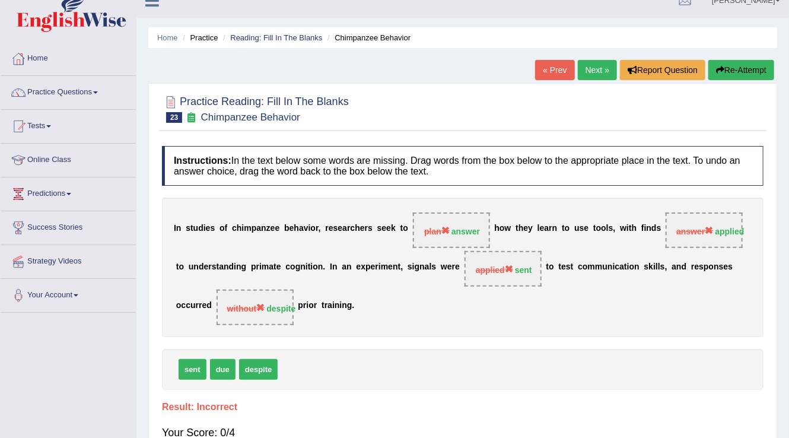
scroll to position [0, 0]
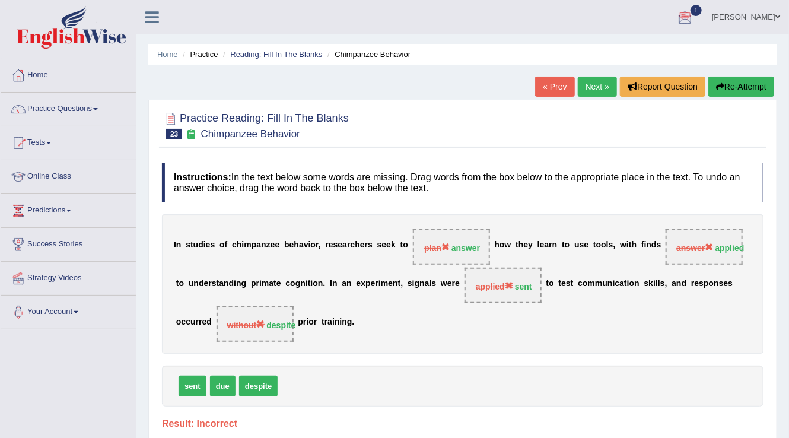
click at [603, 88] on link "Next »" at bounding box center [597, 87] width 39 height 20
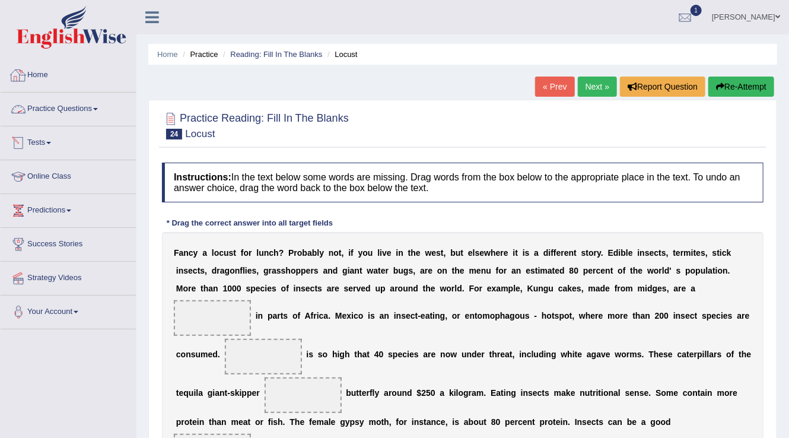
click at [100, 106] on link "Practice Questions" at bounding box center [68, 108] width 135 height 30
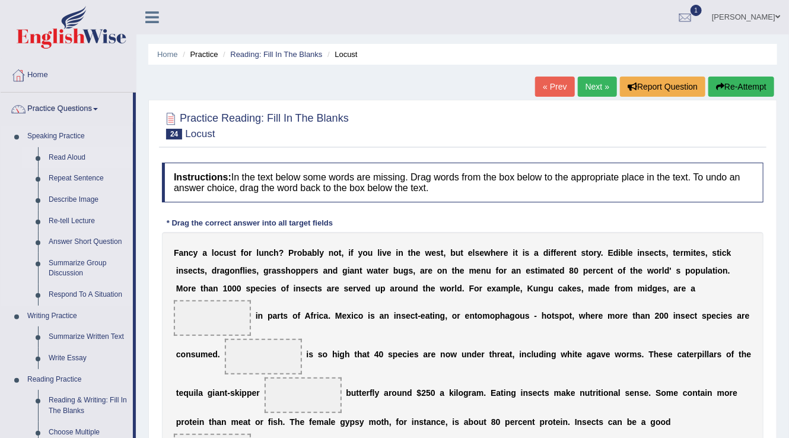
click at [83, 154] on link "Read Aloud" at bounding box center [88, 157] width 90 height 21
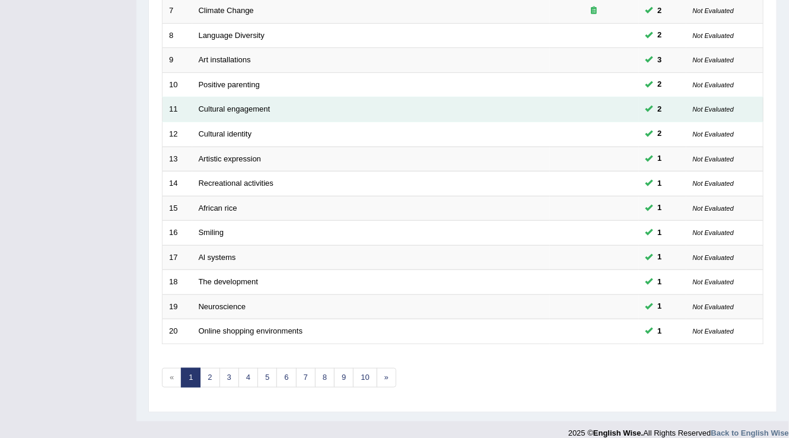
scroll to position [344, 0]
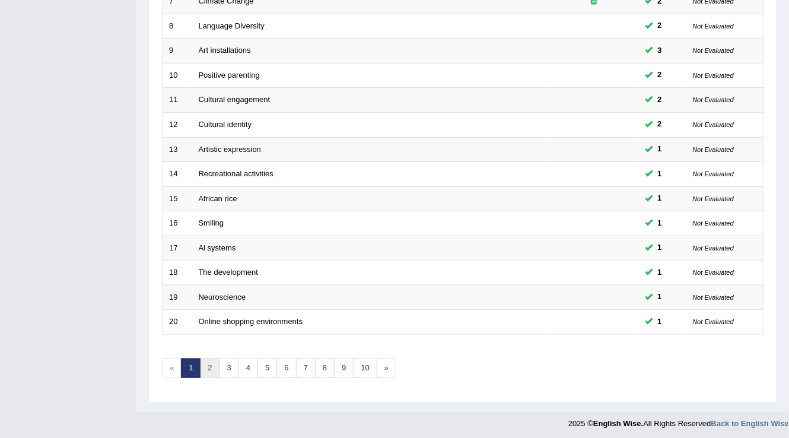
click at [211, 366] on link "2" at bounding box center [210, 369] width 20 height 20
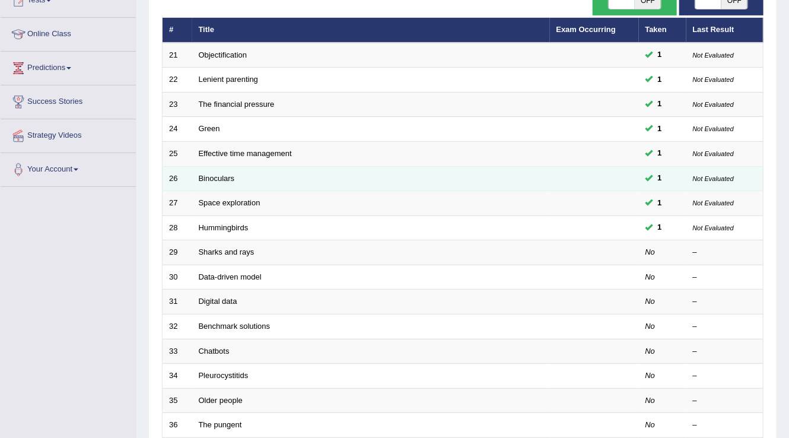
scroll to position [142, 0]
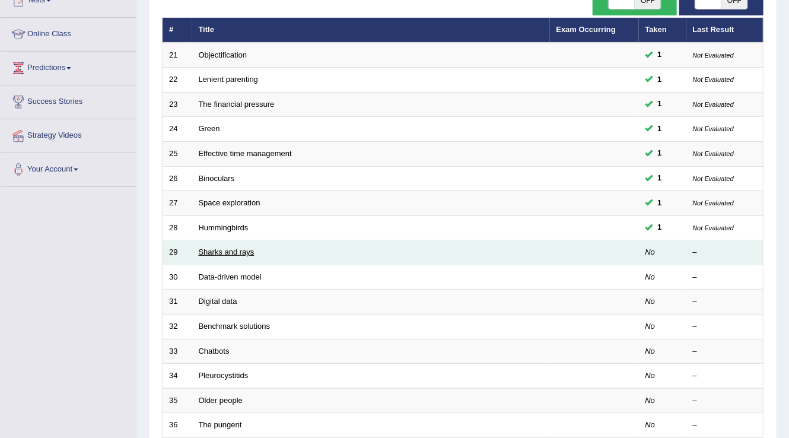
click at [228, 252] on link "Sharks and rays" at bounding box center [227, 252] width 56 height 9
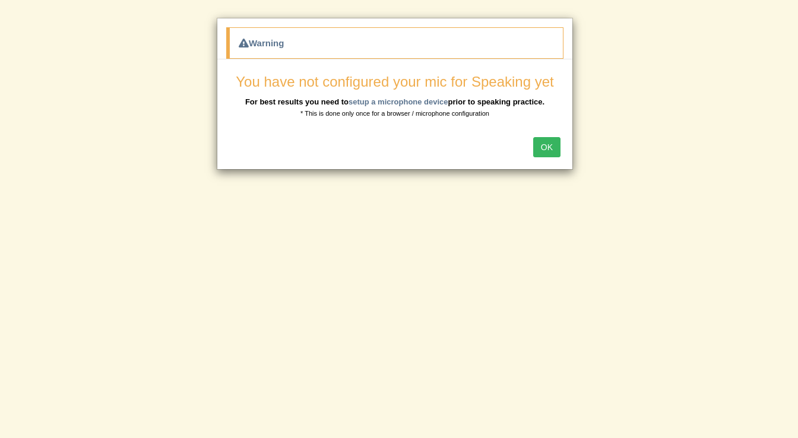
click at [551, 138] on button "OK" at bounding box center [546, 147] width 27 height 20
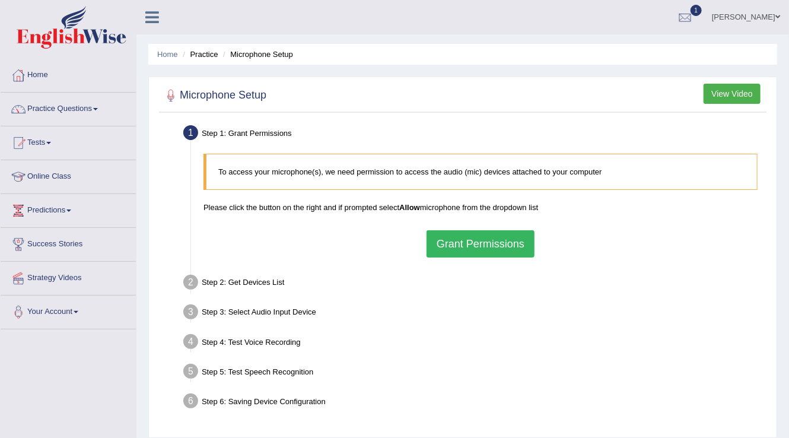
click at [491, 248] on button "Grant Permissions" at bounding box center [481, 243] width 108 height 27
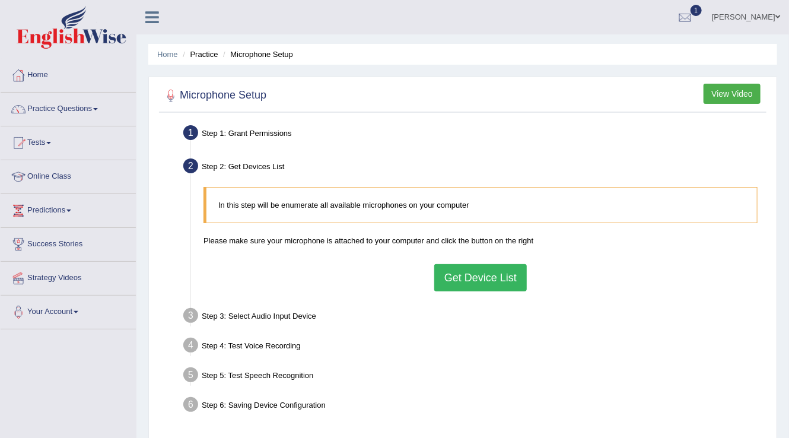
click at [484, 274] on button "Get Device List" at bounding box center [480, 277] width 93 height 27
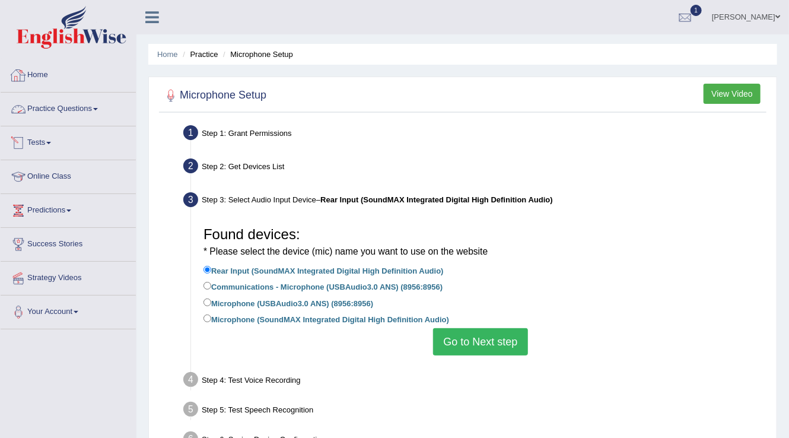
click at [88, 107] on link "Practice Questions" at bounding box center [68, 108] width 135 height 30
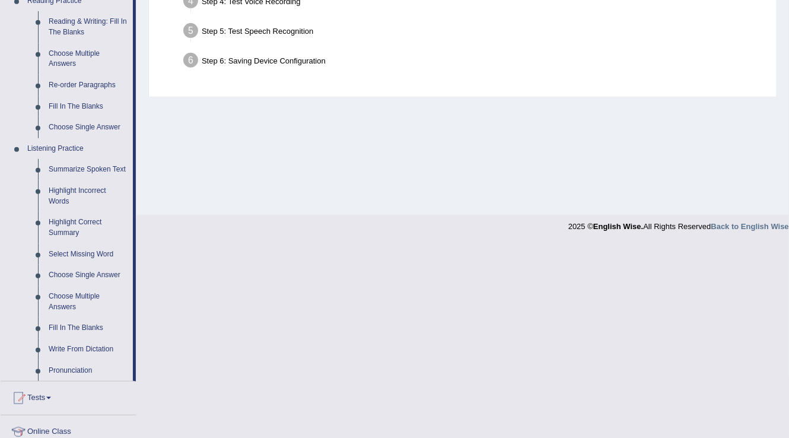
scroll to position [380, 0]
click at [111, 164] on link "Summarize Spoken Text" at bounding box center [88, 168] width 90 height 21
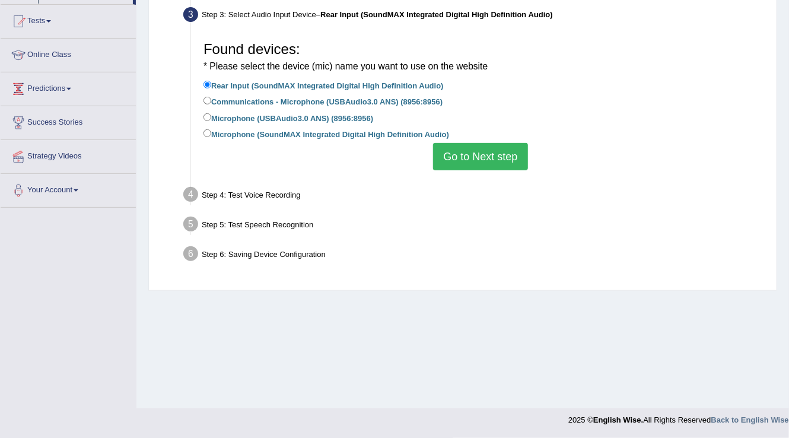
scroll to position [185, 0]
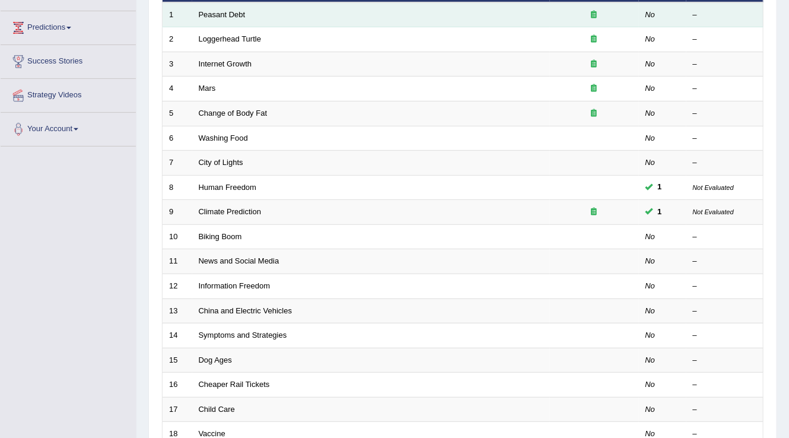
scroll to position [190, 0]
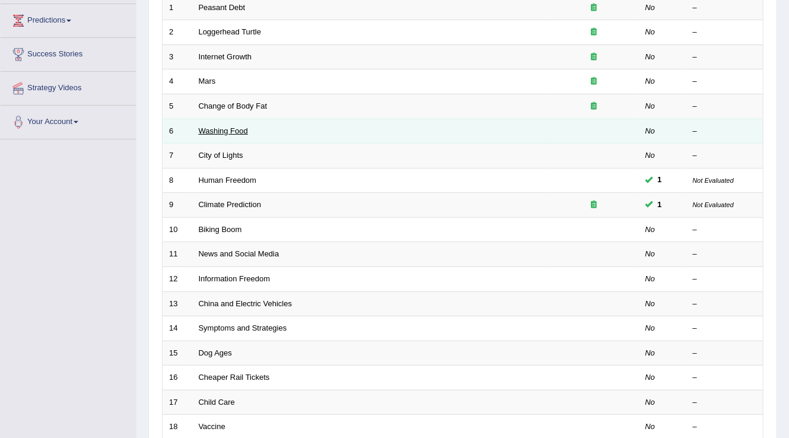
click at [202, 132] on link "Washing Food" at bounding box center [223, 130] width 49 height 9
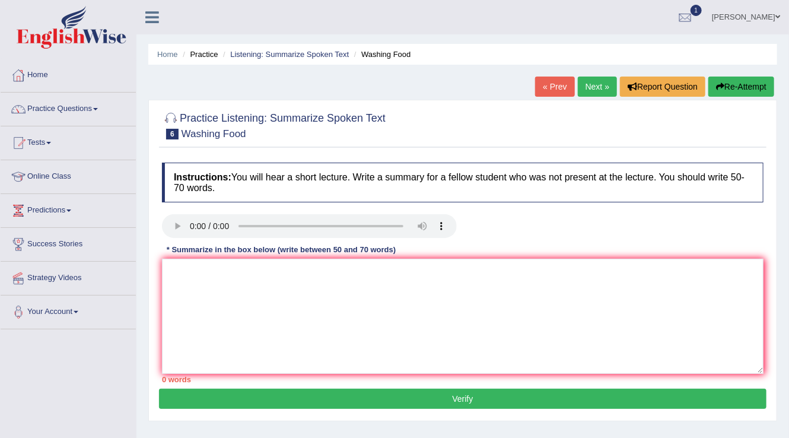
click at [729, 111] on div at bounding box center [463, 125] width 602 height 36
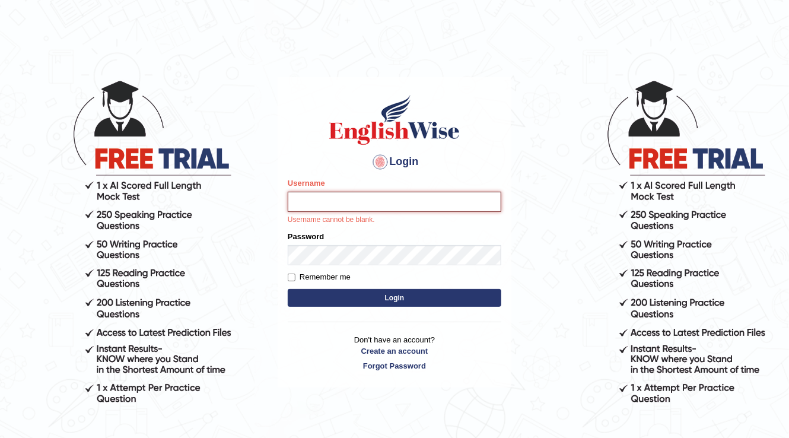
click at [335, 197] on input "Username" at bounding box center [395, 202] width 214 height 20
type input "04081984"
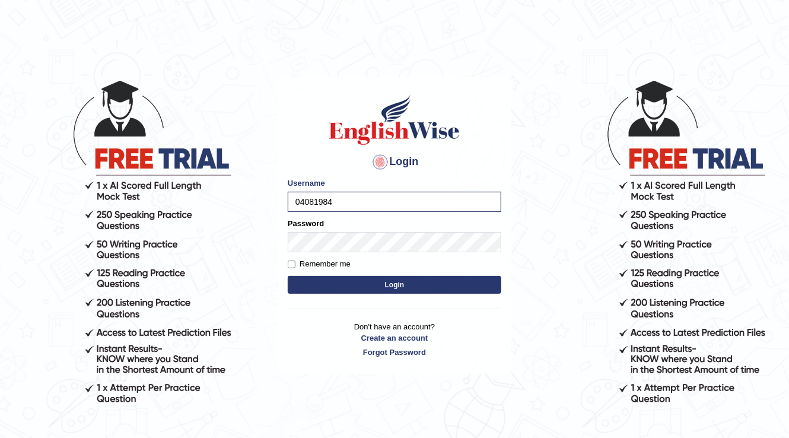
click at [408, 287] on button "Login" at bounding box center [395, 285] width 214 height 18
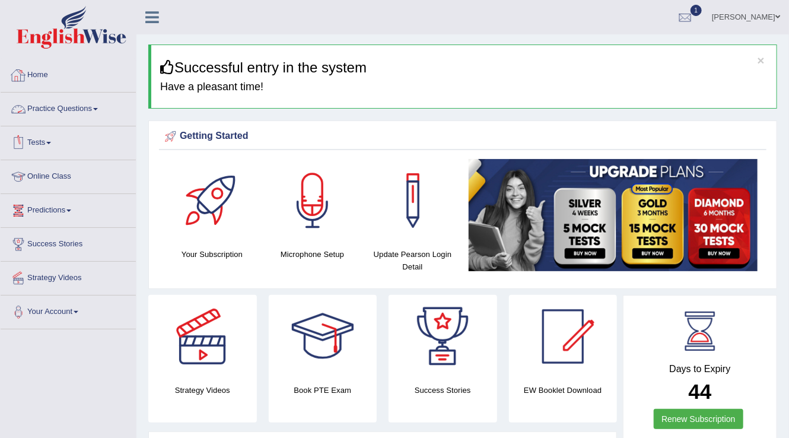
click at [97, 112] on link "Practice Questions" at bounding box center [68, 108] width 135 height 30
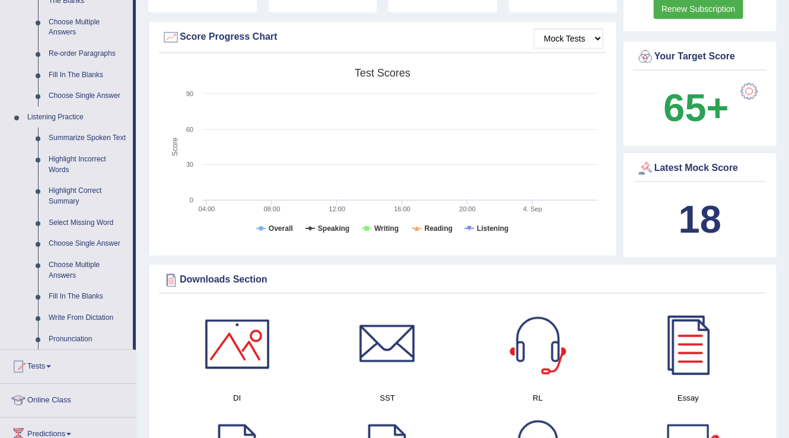
scroll to position [427, 0]
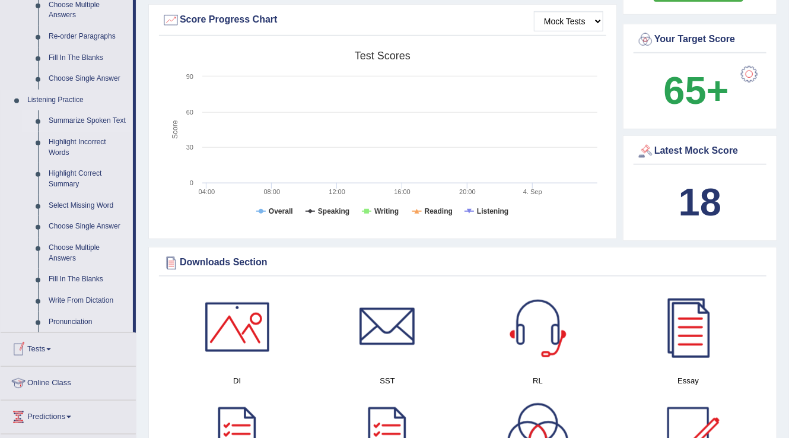
click at [59, 123] on link "Summarize Spoken Text" at bounding box center [88, 120] width 90 height 21
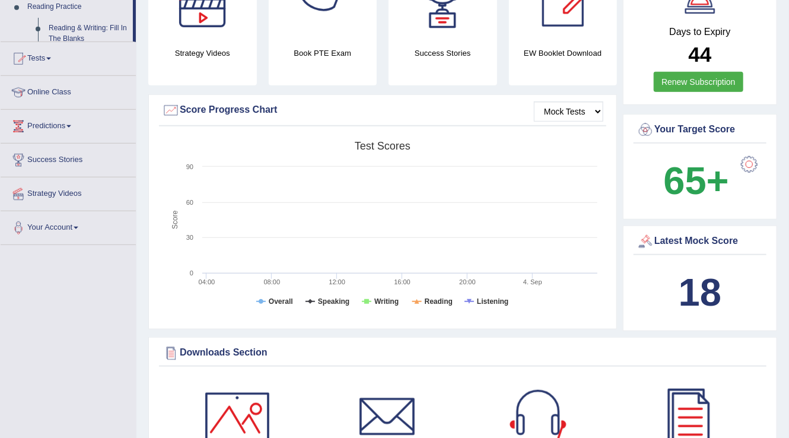
scroll to position [478, 0]
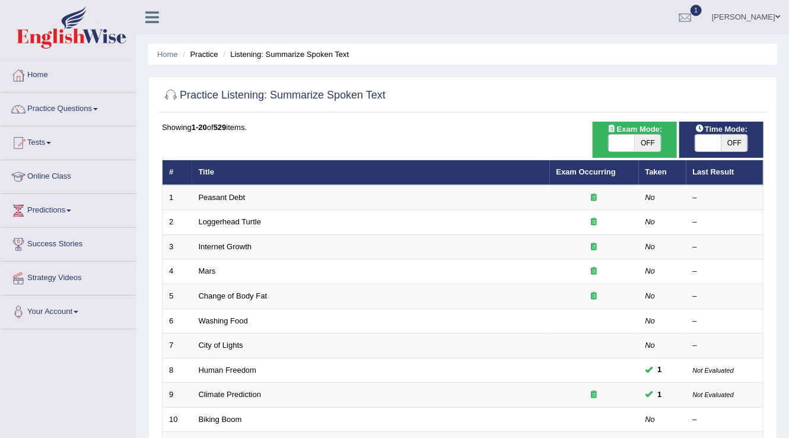
scroll to position [190, 0]
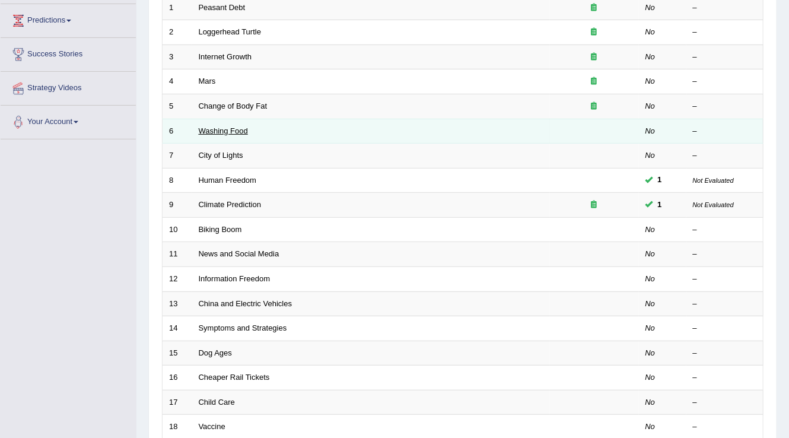
click at [234, 132] on link "Washing Food" at bounding box center [223, 130] width 49 height 9
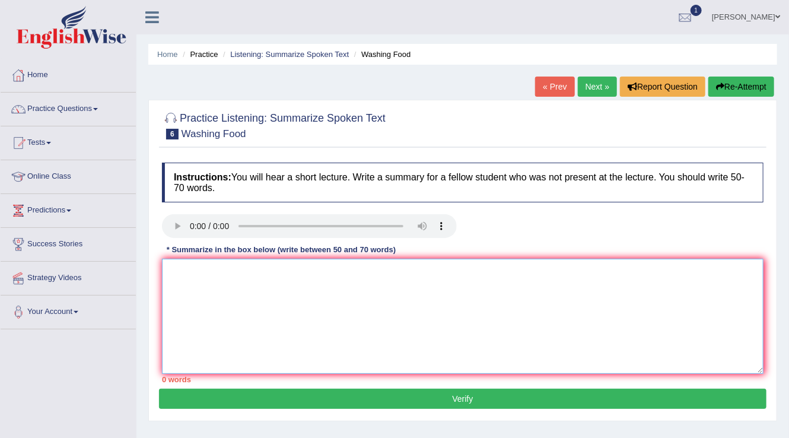
click at [179, 275] on textarea at bounding box center [463, 316] width 602 height 115
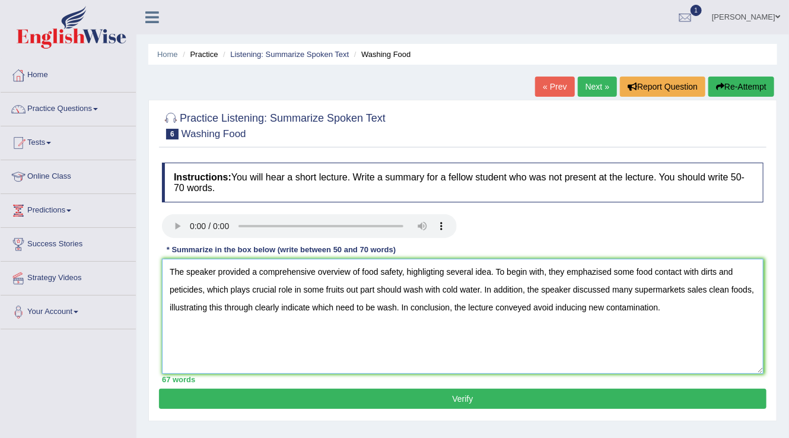
click at [397, 305] on textarea "The speaker provided a comprehensive overview of food safety, highligting sever…" at bounding box center [463, 316] width 602 height 115
type textarea "The speaker provided a comprehensive overview of food safety, highligting sever…"
click at [525, 397] on button "Verify" at bounding box center [463, 399] width 608 height 20
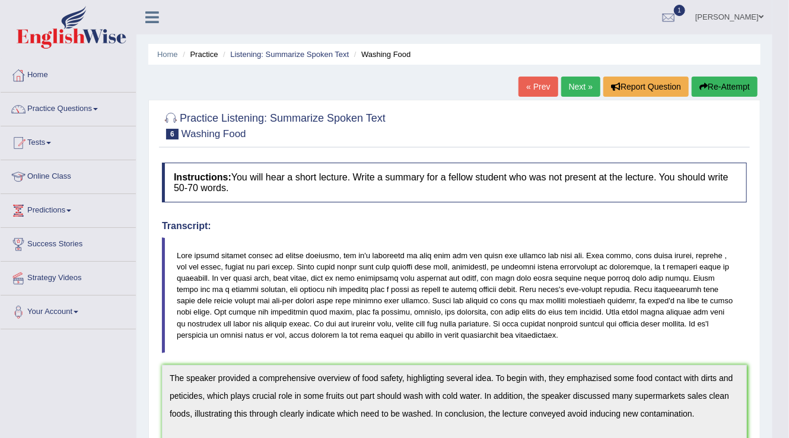
click at [576, 90] on link "Next »" at bounding box center [581, 87] width 39 height 20
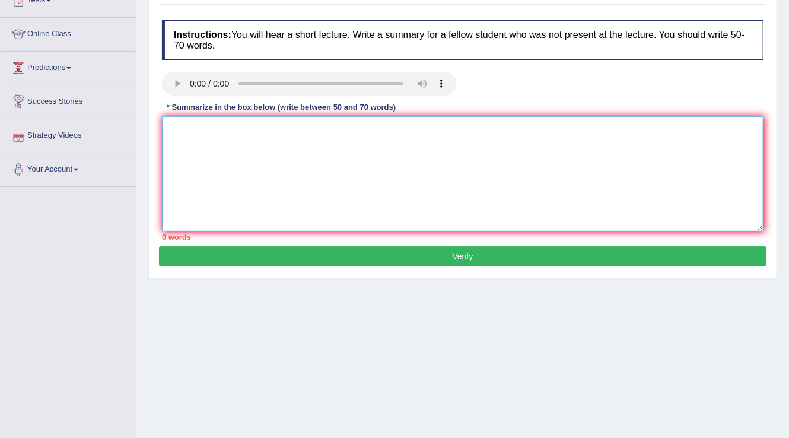
click at [213, 153] on textarea at bounding box center [463, 173] width 602 height 115
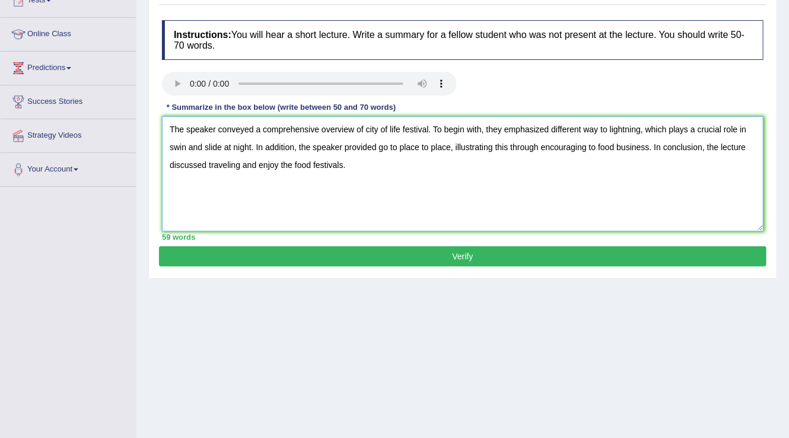
click at [598, 128] on textarea "The speaker conveyed a comprehensive overview of city of life festival. To begi…" at bounding box center [463, 173] width 602 height 115
type textarea "The speaker conveyed a comprehensive overview of city of life festival. To begi…"
click at [482, 247] on button "Verify" at bounding box center [463, 256] width 608 height 20
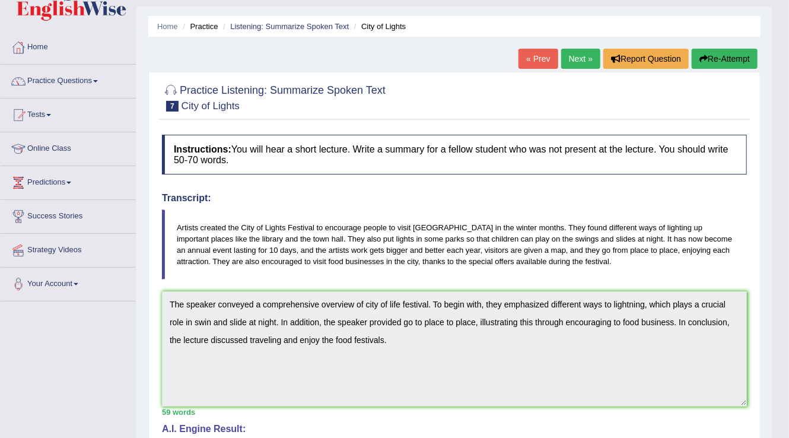
scroll to position [27, 0]
click at [103, 79] on link "Practice Questions" at bounding box center [68, 80] width 135 height 30
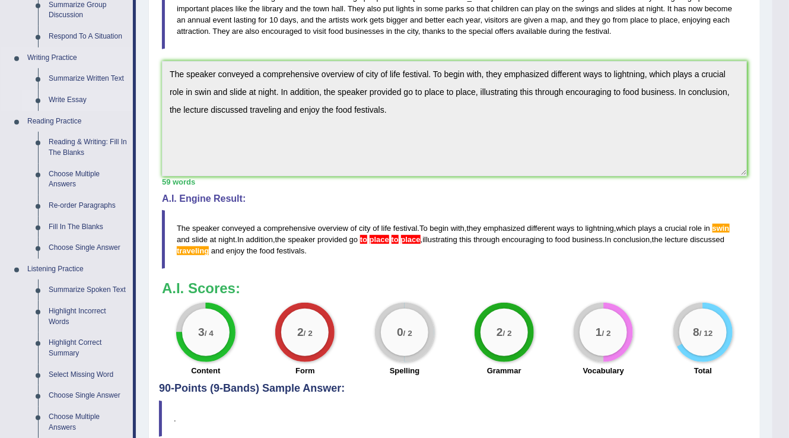
scroll to position [265, 0]
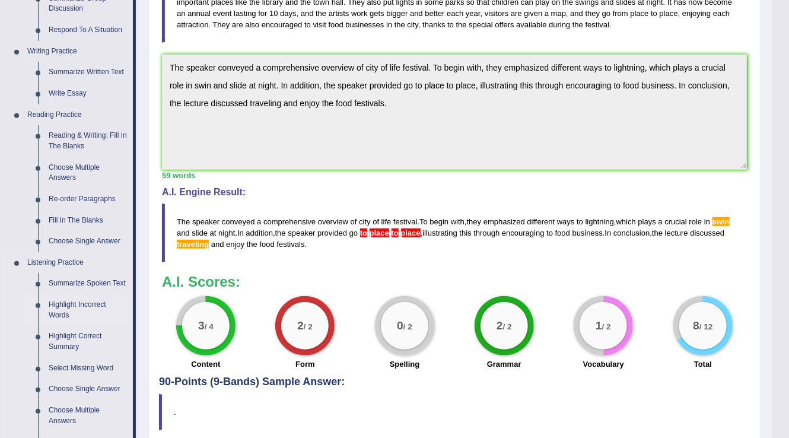
click at [74, 304] on link "Highlight Incorrect Words" at bounding box center [88, 309] width 90 height 31
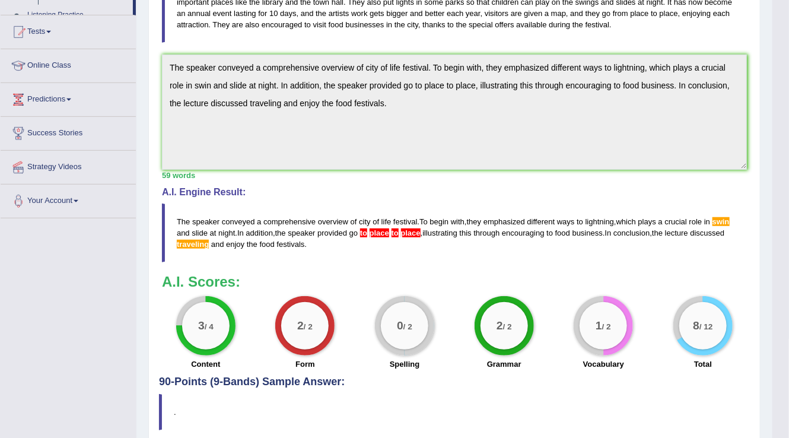
scroll to position [312, 0]
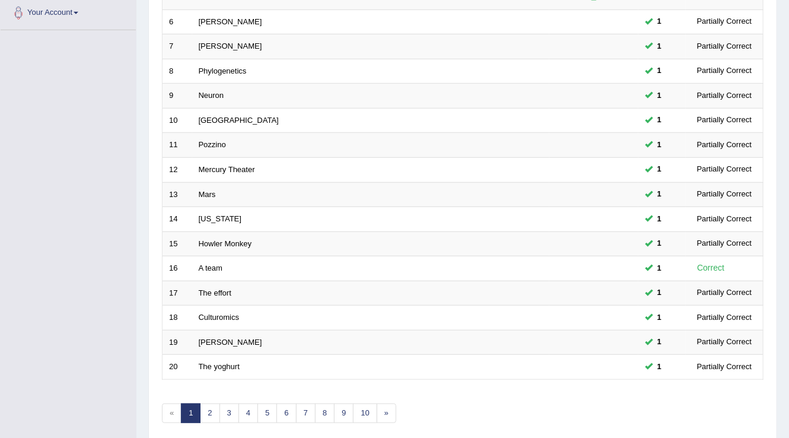
scroll to position [344, 0]
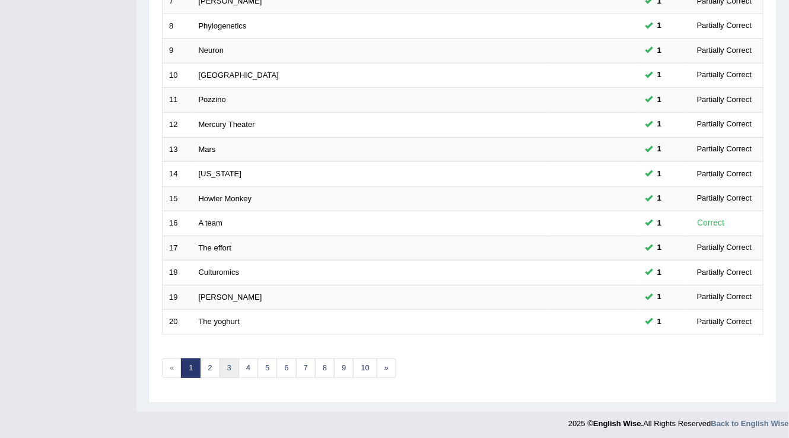
click at [224, 366] on link "3" at bounding box center [230, 369] width 20 height 20
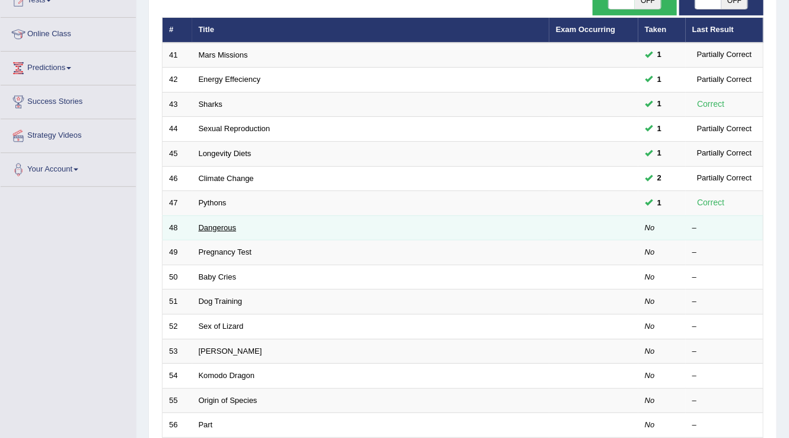
click at [215, 226] on link "Dangerous" at bounding box center [218, 227] width 38 height 9
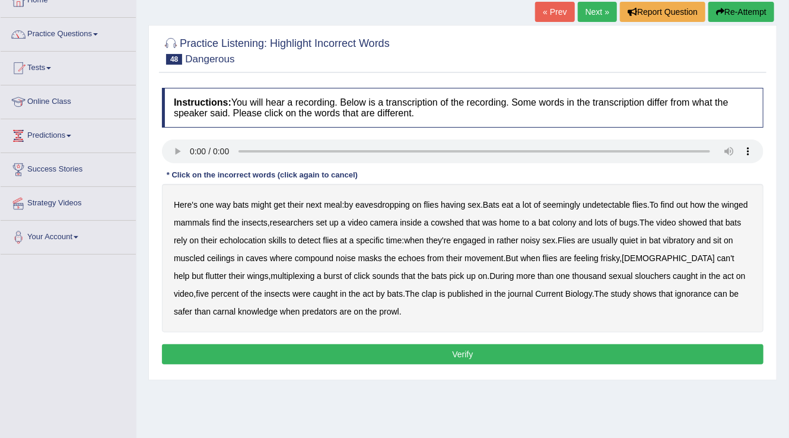
scroll to position [142, 0]
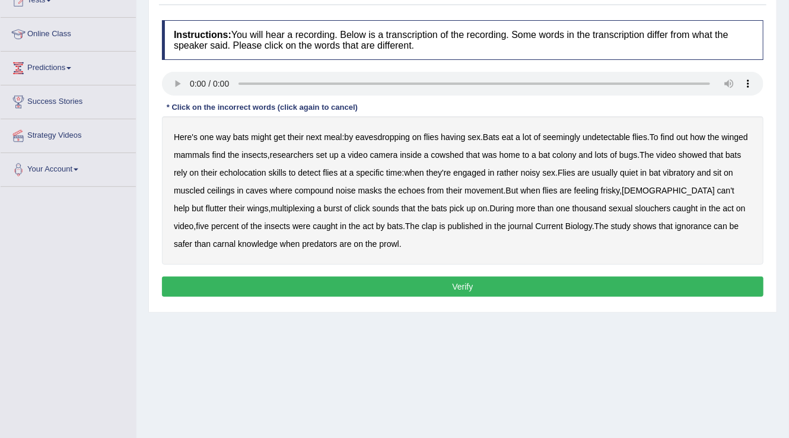
click at [368, 135] on b "eavesdropping" at bounding box center [383, 136] width 55 height 9
click at [696, 170] on b "vibratory" at bounding box center [680, 172] width 32 height 9
click at [235, 192] on b "ceilings" at bounding box center [221, 190] width 28 height 9
click at [205, 189] on b "muscled" at bounding box center [189, 190] width 31 height 9
click at [235, 192] on b "ceilings" at bounding box center [221, 190] width 28 height 9
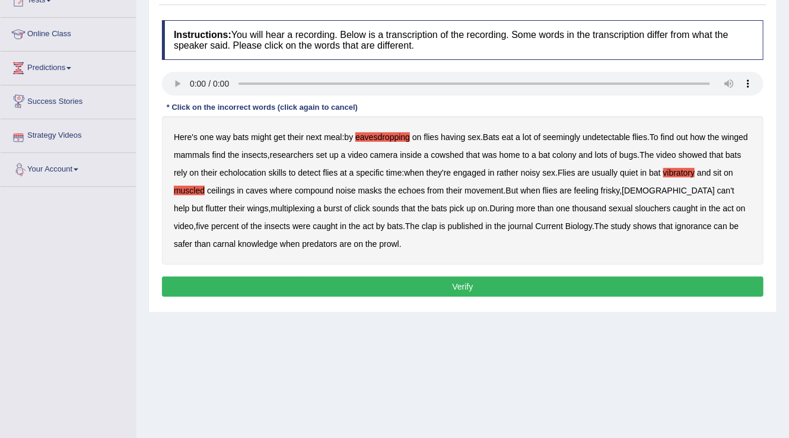
click at [271, 205] on b "multiplexing" at bounding box center [293, 208] width 44 height 9
click at [636, 207] on b "slouchers" at bounding box center [654, 208] width 36 height 9
click at [422, 221] on b "clap" at bounding box center [429, 225] width 15 height 9
click at [478, 284] on button "Verify" at bounding box center [463, 287] width 602 height 20
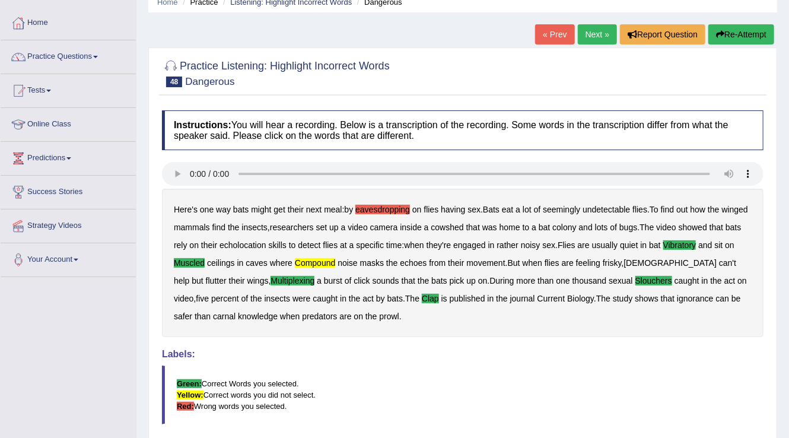
scroll to position [0, 0]
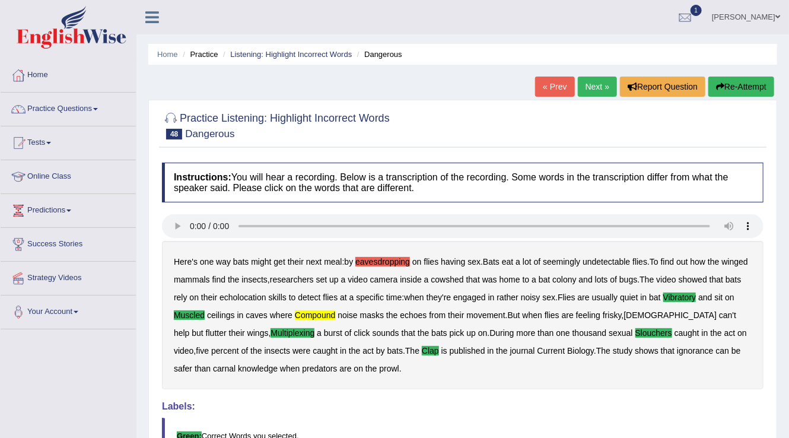
click at [593, 83] on link "Next »" at bounding box center [597, 87] width 39 height 20
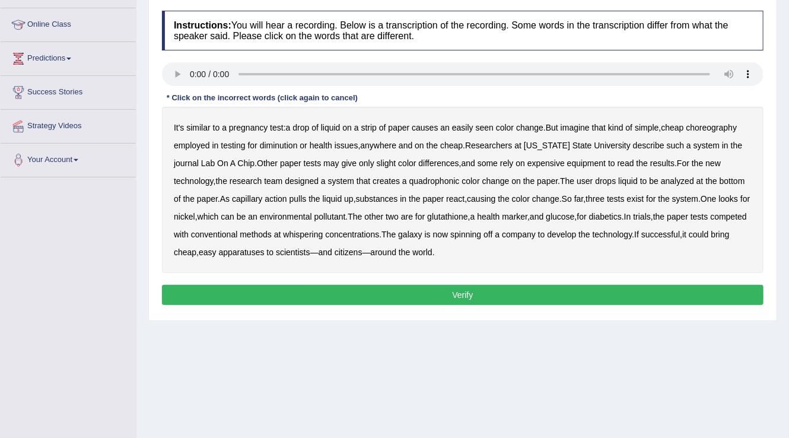
click at [715, 128] on b "choreography" at bounding box center [712, 127] width 51 height 9
click at [284, 141] on b "diminution" at bounding box center [279, 145] width 38 height 9
click at [421, 181] on b "quadrophonic" at bounding box center [435, 180] width 50 height 9
click at [323, 231] on b "whispering" at bounding box center [303, 234] width 40 height 9
click at [422, 234] on b "galaxy" at bounding box center [410, 234] width 24 height 9
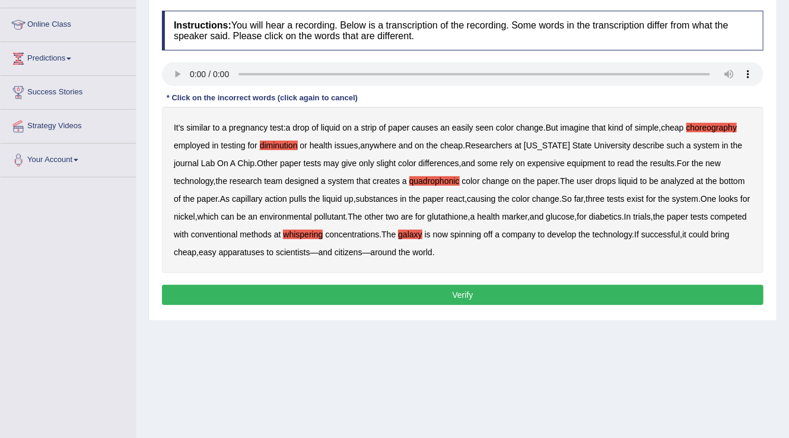
click at [265, 252] on b "apparatuses" at bounding box center [242, 252] width 46 height 9
click at [311, 292] on button "Verify" at bounding box center [463, 295] width 602 height 20
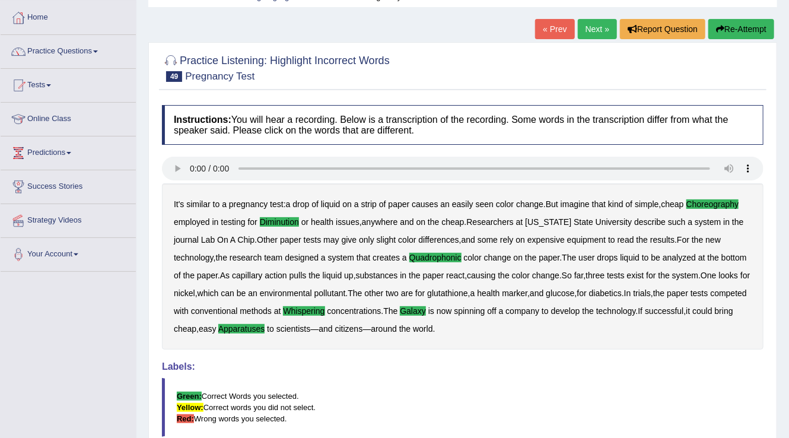
scroll to position [57, 0]
click at [592, 27] on link "Next »" at bounding box center [597, 30] width 39 height 20
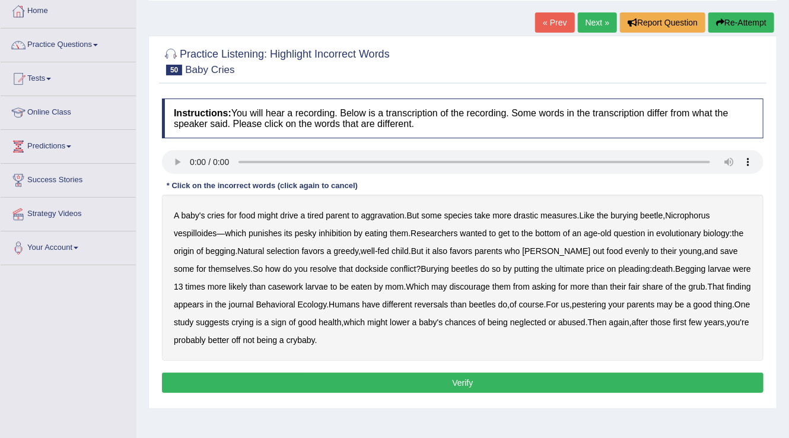
scroll to position [95, 0]
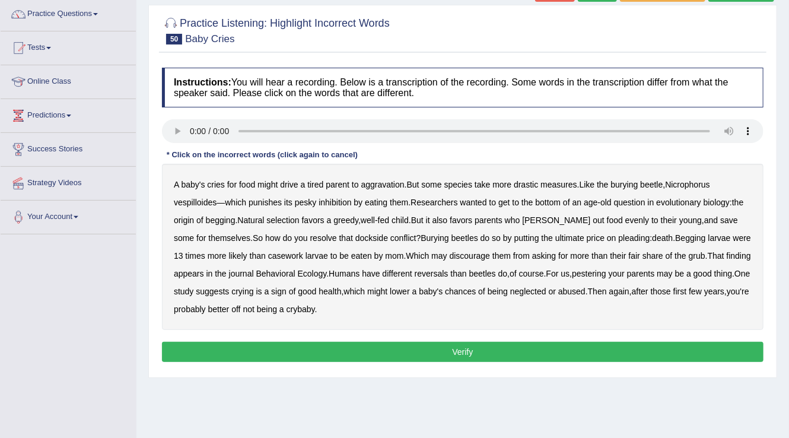
click at [343, 200] on b "inhibition" at bounding box center [335, 202] width 33 height 9
click at [275, 254] on b "casework" at bounding box center [285, 255] width 35 height 9
click at [442, 272] on b "reversals" at bounding box center [432, 273] width 34 height 9
click at [421, 343] on button "Verify" at bounding box center [463, 352] width 602 height 20
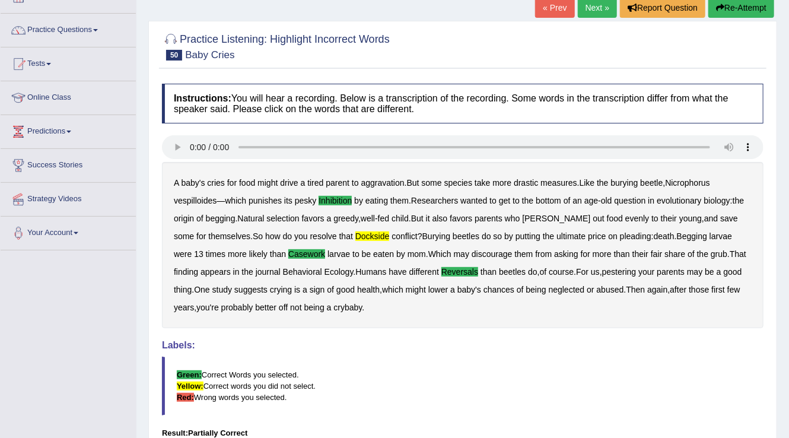
scroll to position [47, 0]
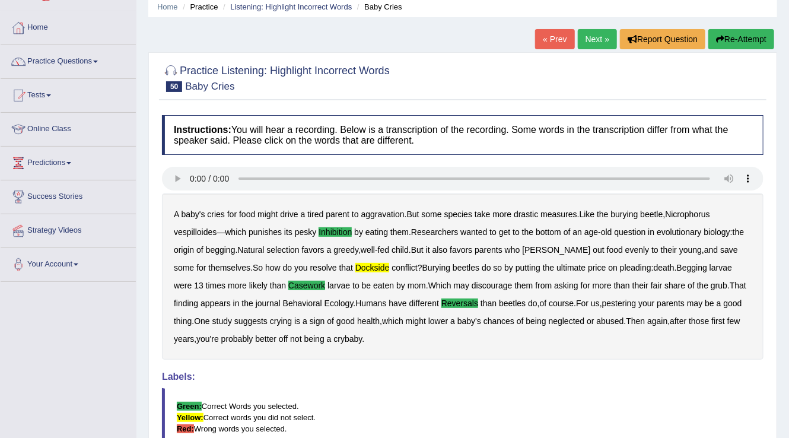
click at [588, 40] on link "Next »" at bounding box center [597, 39] width 39 height 20
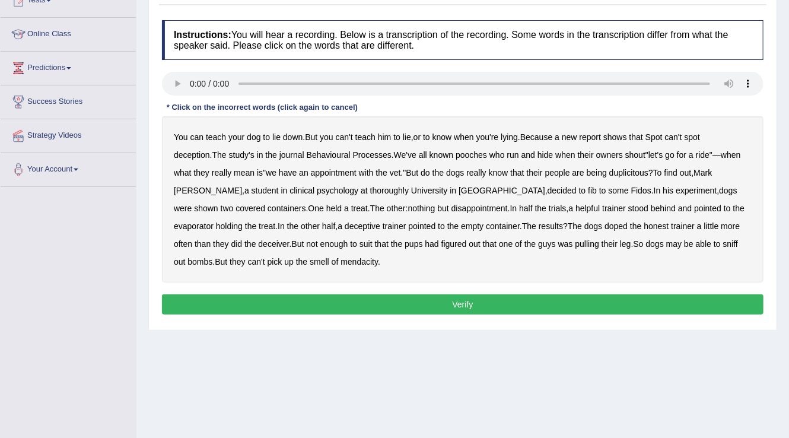
click at [370, 189] on b "thoroughly" at bounding box center [389, 190] width 39 height 9
click at [214, 221] on b "evaporator" at bounding box center [194, 225] width 40 height 9
click at [487, 226] on div "You can teach your dog to lie down . But you can't teach him to lie , or to kno…" at bounding box center [463, 199] width 602 height 166
click at [605, 223] on b "doped" at bounding box center [616, 225] width 23 height 9
click at [360, 245] on b "suit" at bounding box center [366, 243] width 13 height 9
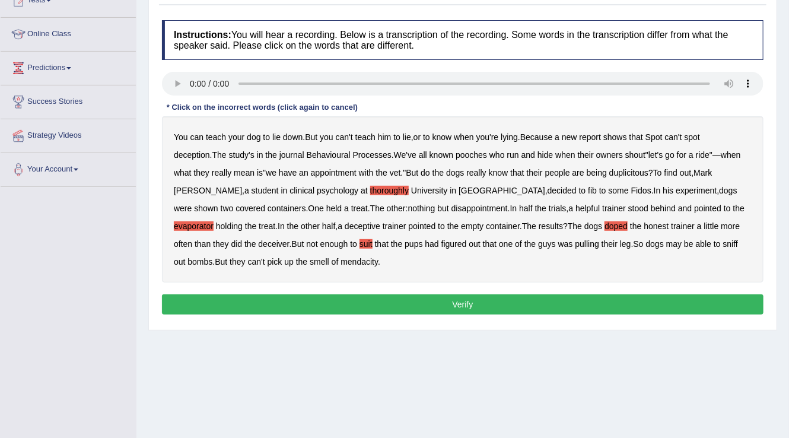
click at [595, 294] on button "Verify" at bounding box center [463, 304] width 602 height 20
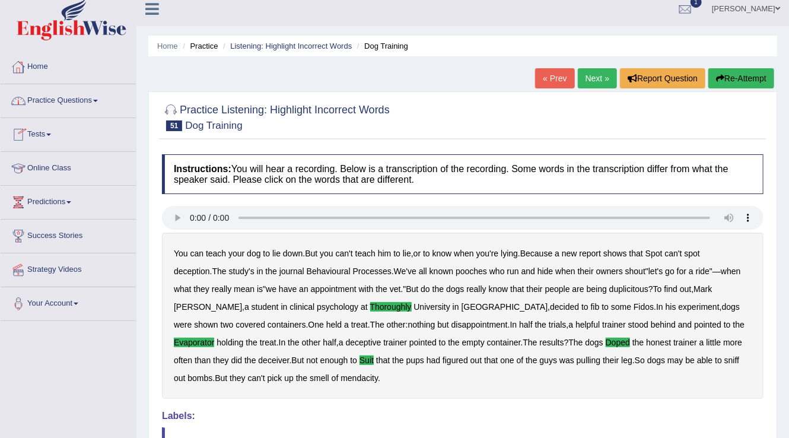
scroll to position [5, 0]
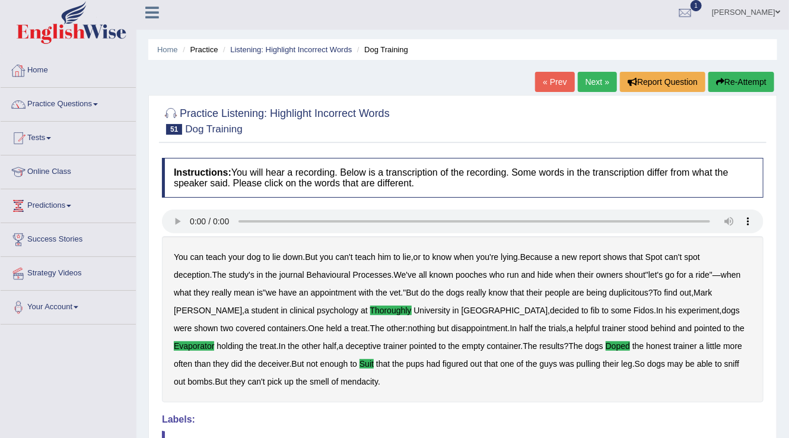
click at [99, 101] on link "Practice Questions" at bounding box center [68, 103] width 135 height 30
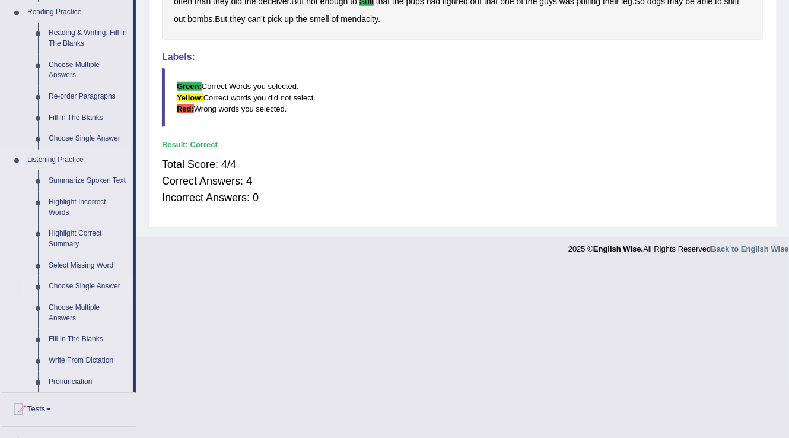
scroll to position [385, 0]
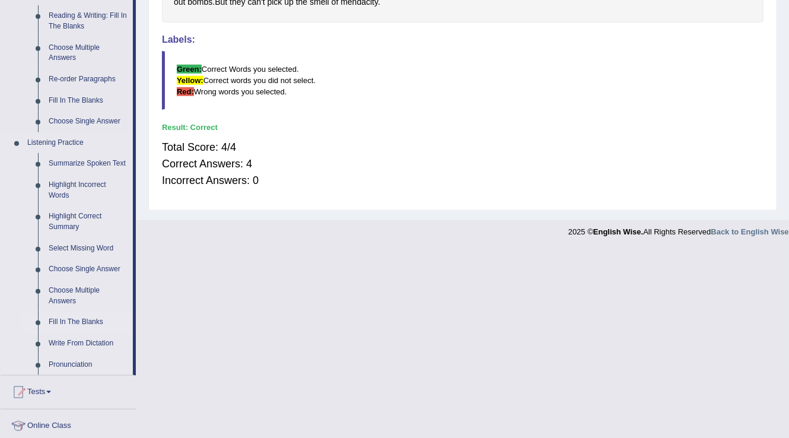
click at [95, 322] on link "Fill In The Blanks" at bounding box center [88, 322] width 90 height 21
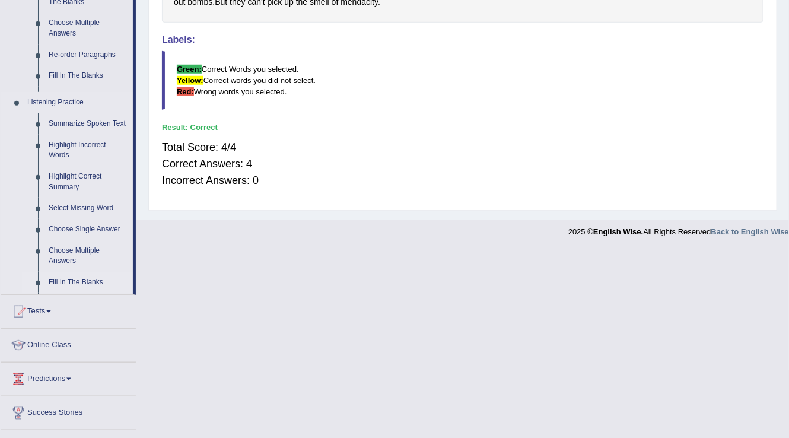
scroll to position [195, 0]
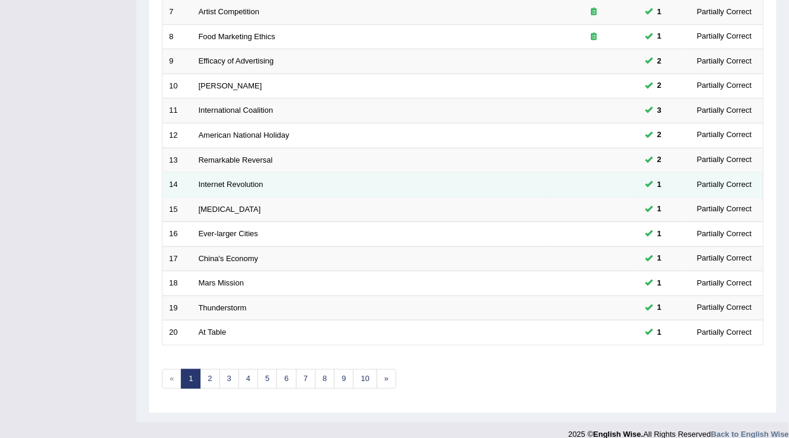
scroll to position [344, 0]
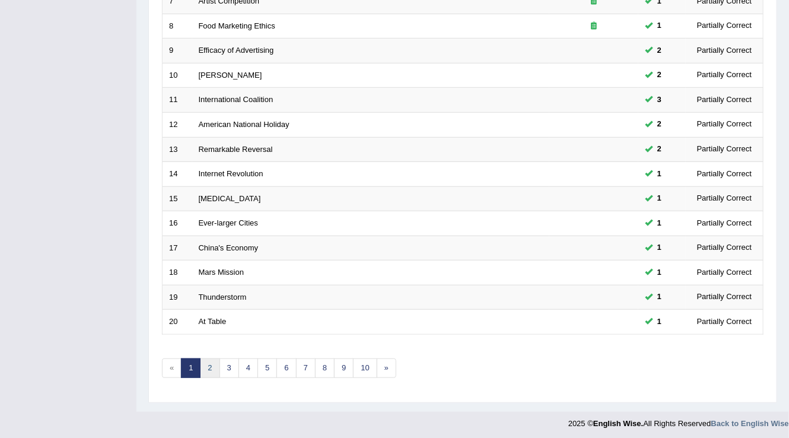
click at [204, 364] on link "2" at bounding box center [210, 369] width 20 height 20
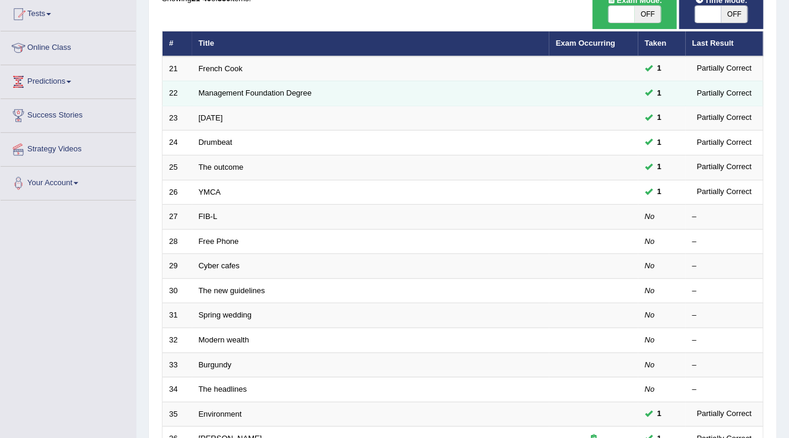
scroll to position [142, 0]
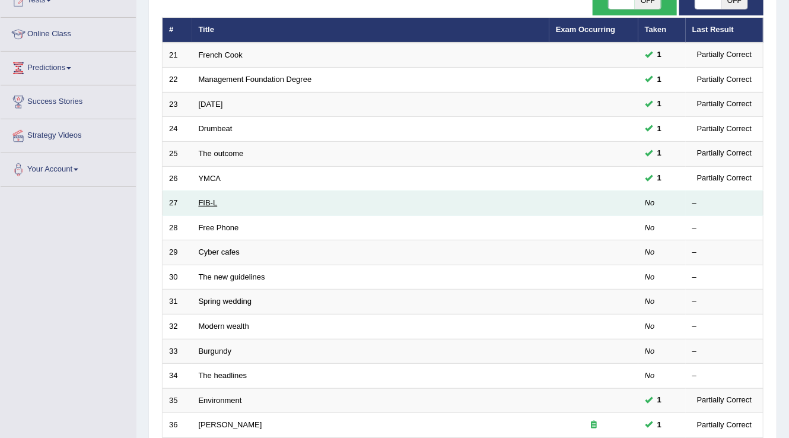
click at [216, 198] on link "FIB-L" at bounding box center [208, 202] width 19 height 9
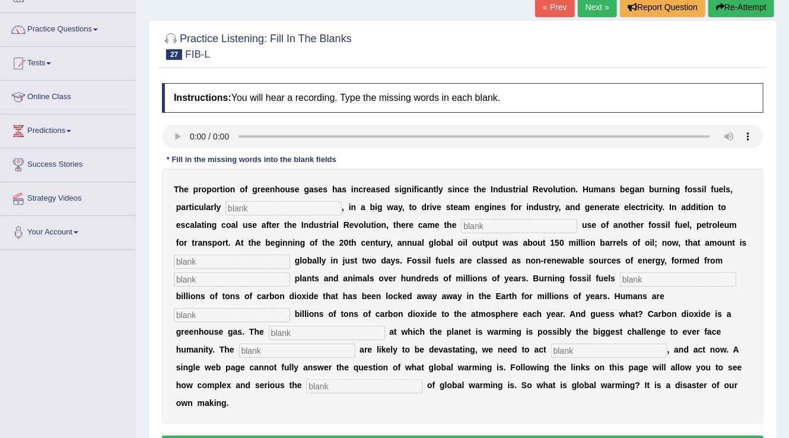
scroll to position [185, 0]
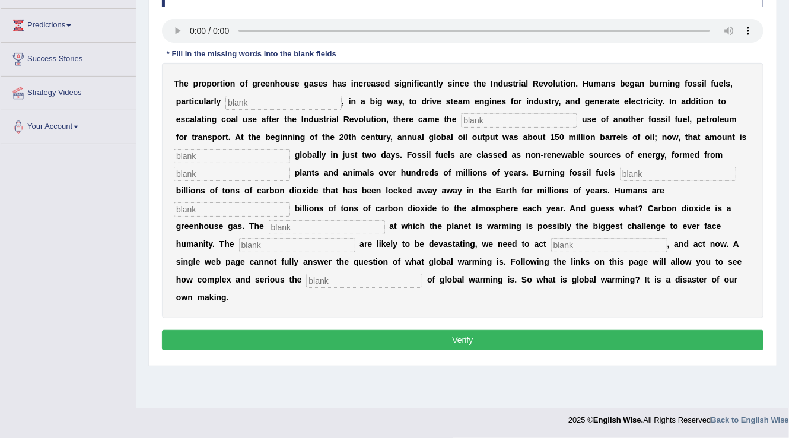
click at [278, 105] on input "text" at bounding box center [284, 103] width 116 height 14
type input "coal"
click at [485, 110] on div "T h e p r o p o r t i o n o f g r e e n h o u s e g a s e s h a s i n c r e a s…" at bounding box center [463, 190] width 602 height 255
click at [482, 119] on input "text" at bounding box center [519, 120] width 116 height 14
click at [481, 118] on input "widespread" at bounding box center [519, 120] width 116 height 14
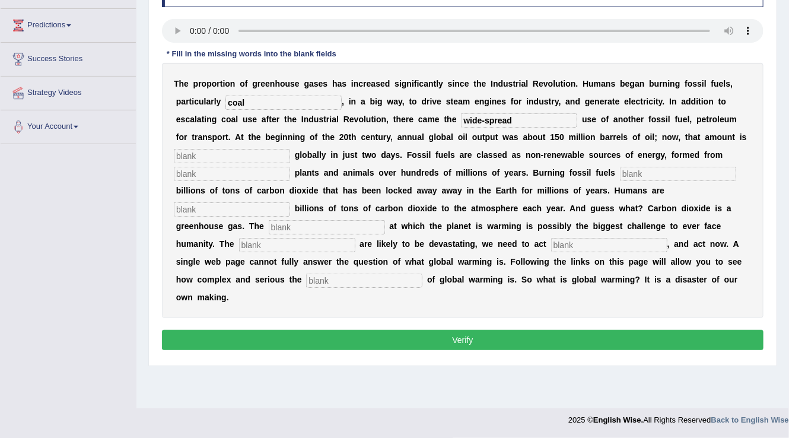
type input "wide-spread"
click at [241, 159] on input "text" at bounding box center [232, 156] width 116 height 14
type input "extracted"
click at [240, 179] on input "text" at bounding box center [232, 174] width 116 height 14
type input "decades"
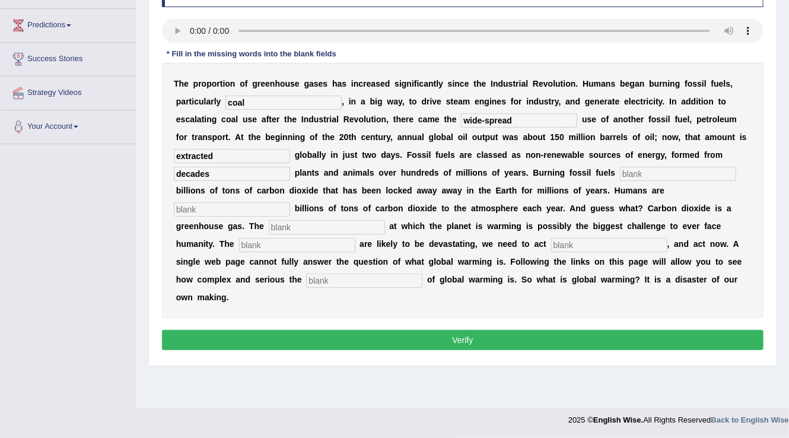
click at [230, 212] on input "text" at bounding box center [232, 209] width 116 height 14
click at [647, 176] on input "text" at bounding box center [678, 174] width 116 height 14
type input "releases"
click at [254, 208] on input "text" at bounding box center [232, 209] width 116 height 14
type input "adding"
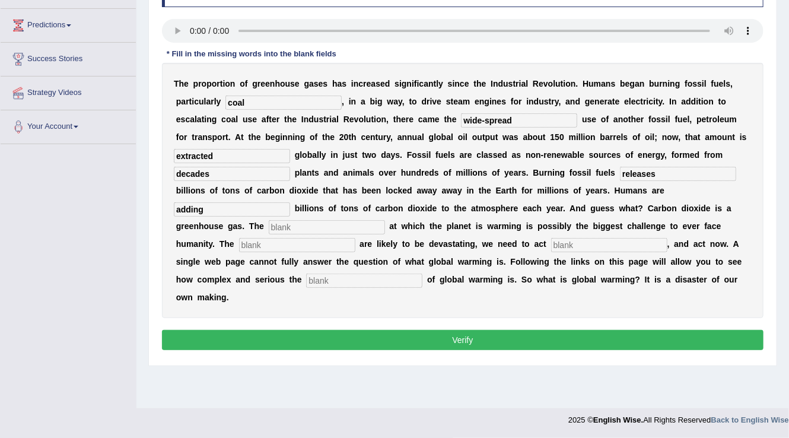
click at [297, 227] on input "text" at bounding box center [327, 227] width 116 height 14
type input "rate"
click at [290, 249] on input "text" at bounding box center [297, 245] width 116 height 14
type input "impacts"
click at [575, 243] on input "text" at bounding box center [609, 245] width 116 height 14
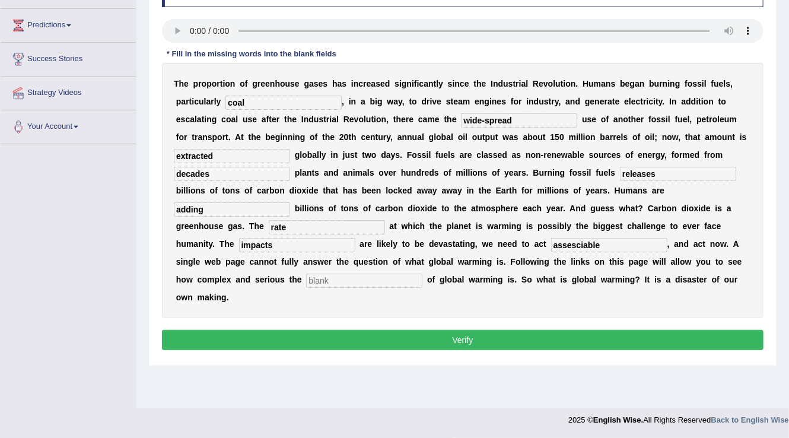
type input "assesciable"
click at [369, 284] on input "text" at bounding box center [364, 281] width 116 height 14
type input "issue"
click at [537, 340] on button "Verify" at bounding box center [463, 340] width 602 height 20
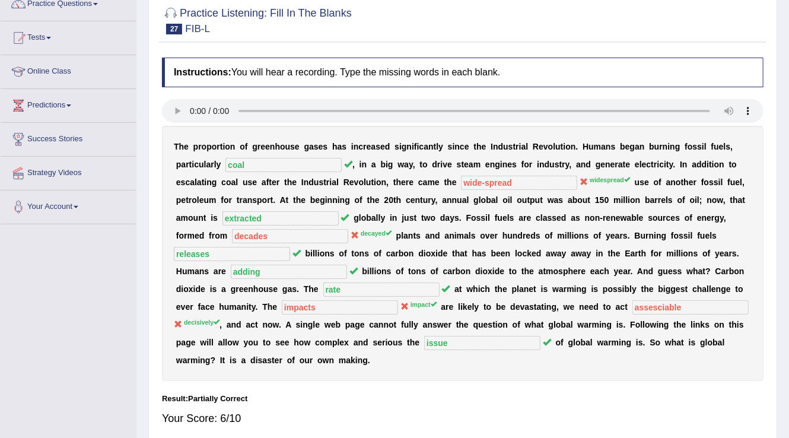
scroll to position [0, 0]
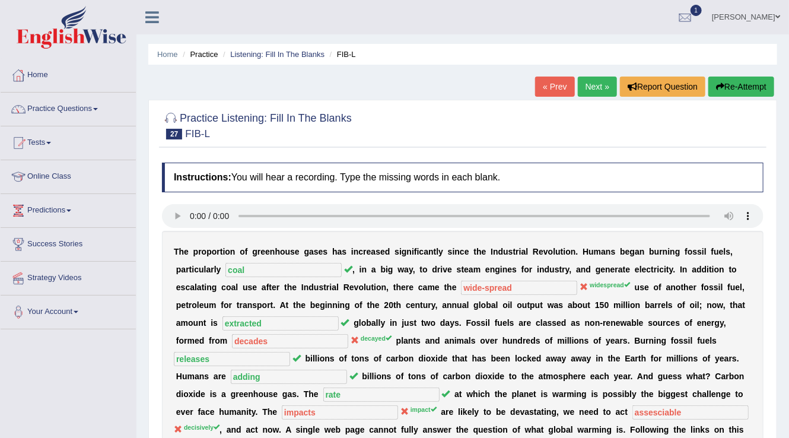
click at [583, 81] on link "Next »" at bounding box center [597, 87] width 39 height 20
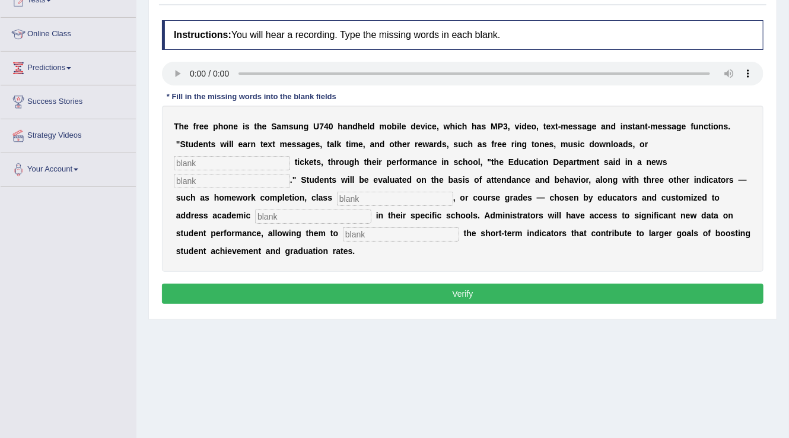
click at [205, 157] on input "text" at bounding box center [232, 163] width 116 height 14
type input "event"
click at [230, 182] on input "text" at bounding box center [232, 181] width 116 height 14
type input "l"
type input "release"
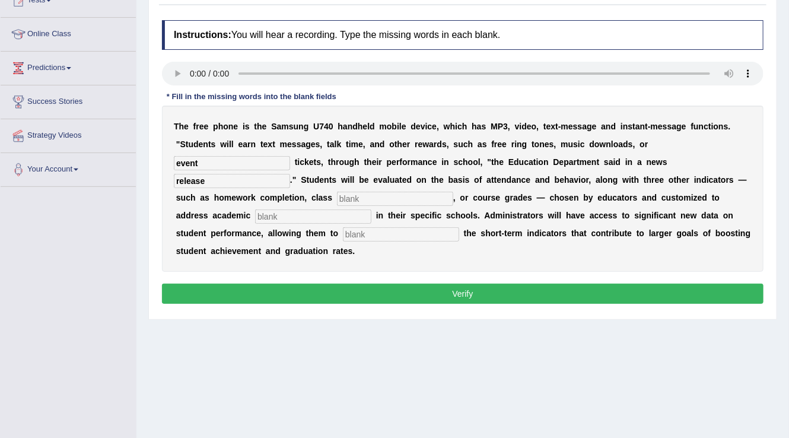
click at [399, 196] on input "text" at bounding box center [395, 199] width 116 height 14
click at [298, 214] on input "text" at bounding box center [313, 217] width 116 height 14
click at [396, 199] on input "participating" at bounding box center [395, 199] width 116 height 14
type input "participation"
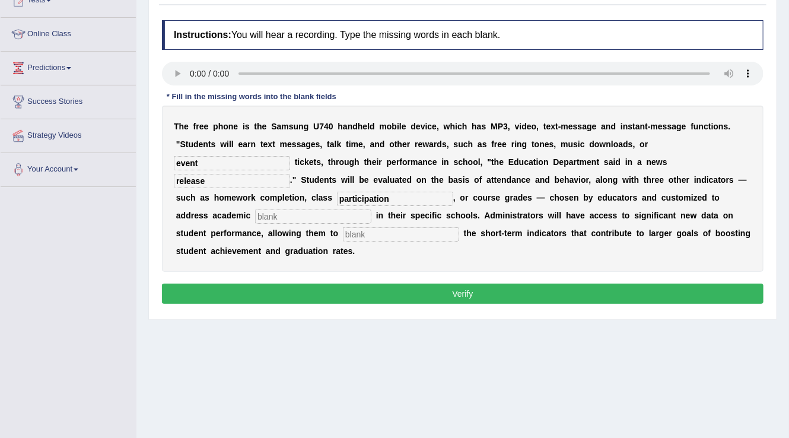
click at [280, 215] on input "text" at bounding box center [313, 217] width 116 height 14
type input "priorities"
click at [394, 237] on input "text" at bounding box center [401, 234] width 116 height 14
type input "track"
click at [484, 296] on button "Verify" at bounding box center [463, 294] width 602 height 20
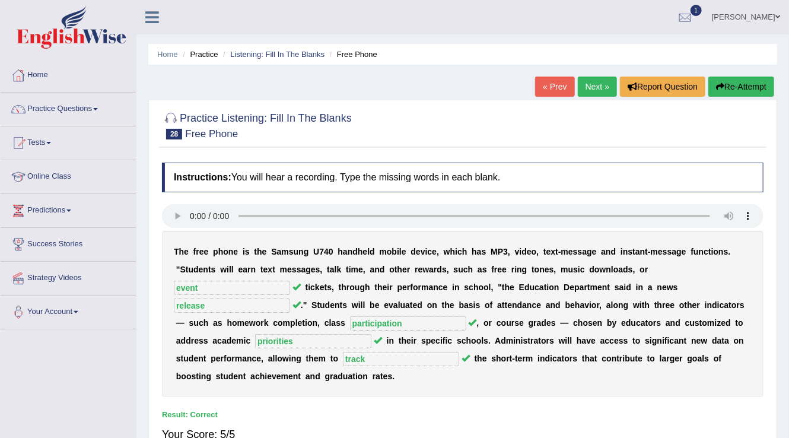
click at [603, 74] on div "Home Practice Listening: Fill In The Blanks Free Phone « Prev Next » Report Que…" at bounding box center [463, 297] width 653 height 594
click at [604, 87] on link "Next »" at bounding box center [597, 87] width 39 height 20
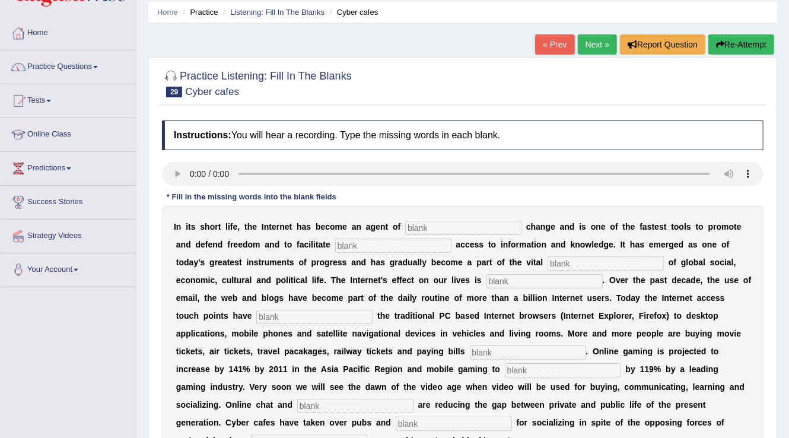
scroll to position [185, 0]
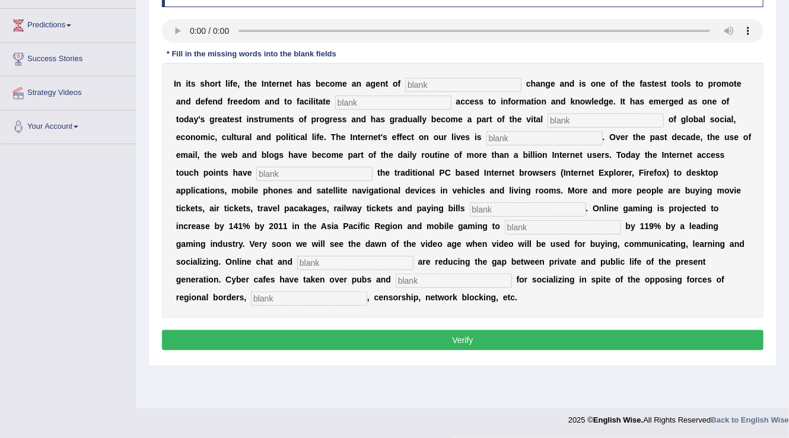
click at [432, 84] on input "text" at bounding box center [463, 85] width 116 height 14
type input "revolutionary"
click at [366, 103] on input "text" at bounding box center [393, 103] width 116 height 14
type input "democratic"
click at [559, 117] on input "text" at bounding box center [606, 120] width 116 height 14
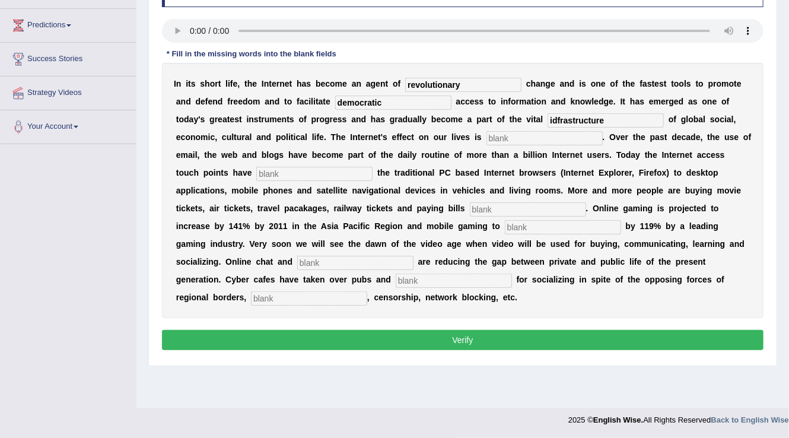
click at [557, 118] on input "idfrastructure" at bounding box center [606, 120] width 116 height 14
type input "infrastructure"
click at [502, 141] on input "text" at bounding box center [545, 138] width 116 height 14
type input "privassive"
click at [285, 175] on input "text" at bounding box center [314, 174] width 116 height 14
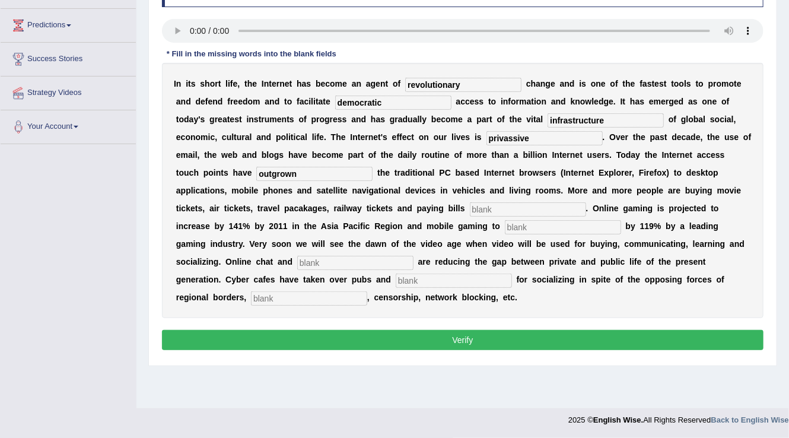
type input "outgrown"
click at [470, 203] on input "text" at bounding box center [528, 209] width 116 height 14
type input "online"
click at [505, 230] on input "text" at bounding box center [563, 227] width 116 height 14
type input "increase"
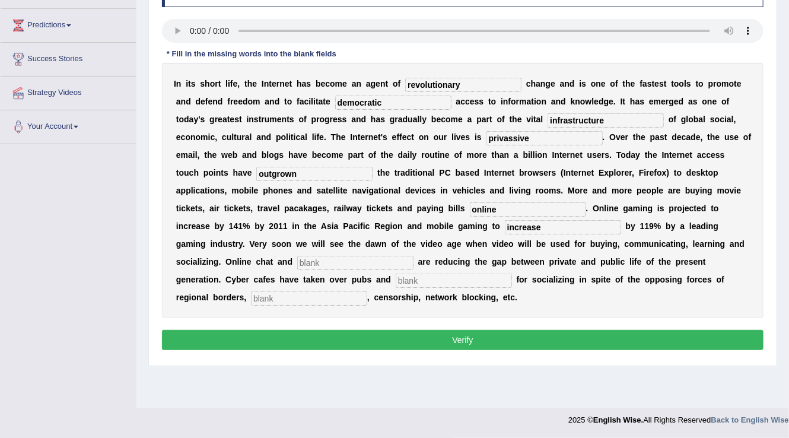
click at [297, 264] on input "text" at bounding box center [355, 263] width 116 height 14
type input "blocks"
click at [396, 283] on input "text" at bounding box center [454, 281] width 116 height 14
type input "bars"
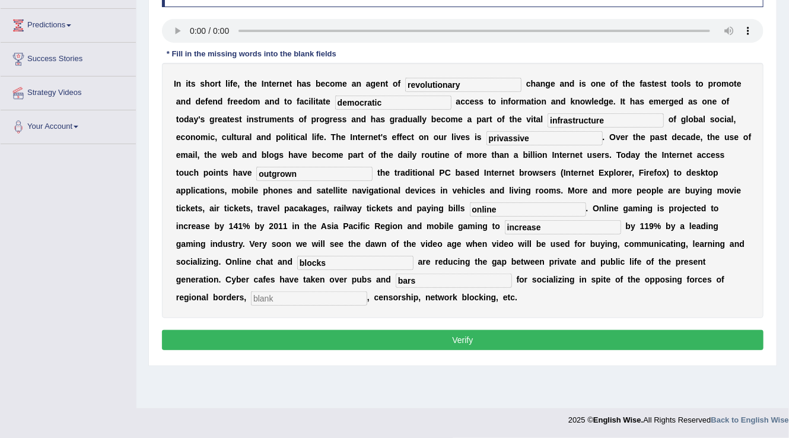
click at [271, 303] on input "text" at bounding box center [309, 298] width 116 height 14
type input "copyright"
click at [505, 348] on button "Verify" at bounding box center [463, 340] width 602 height 20
